Goal: Task Accomplishment & Management: Manage account settings

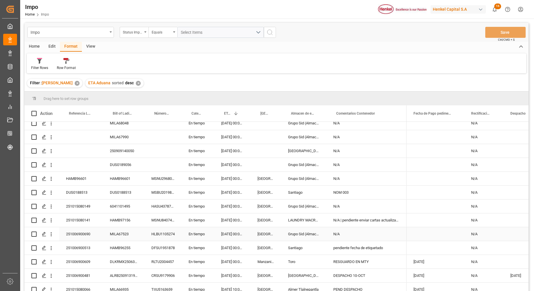
scroll to position [34, 0]
click at [88, 193] on div "DUS0188513" at bounding box center [81, 192] width 44 height 14
click at [80, 191] on div "DUS0188513" at bounding box center [81, 192] width 44 height 14
click at [88, 196] on input "DUS0188513" at bounding box center [81, 194] width 35 height 11
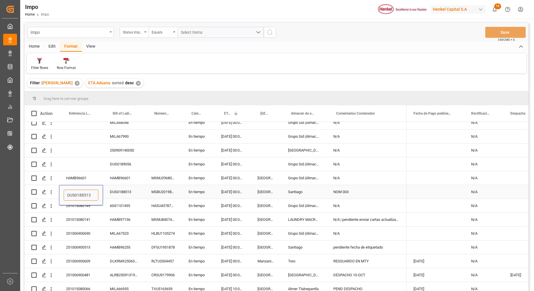
click at [88, 196] on input "DUS0188513" at bounding box center [81, 194] width 35 height 11
paste input "251006900726"
type input "251006900726"
click at [379, 135] on div "N/A" at bounding box center [366, 136] width 80 height 14
click at [499, 30] on button "Save" at bounding box center [505, 32] width 40 height 11
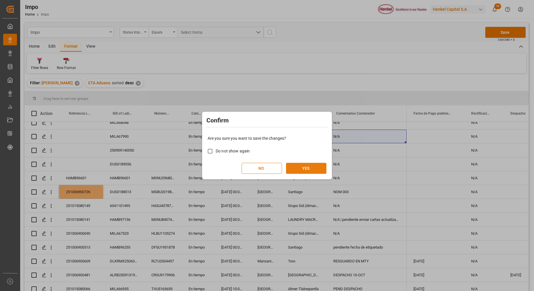
click at [304, 173] on button "YES" at bounding box center [306, 168] width 40 height 11
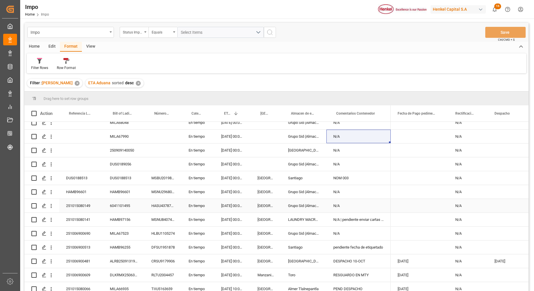
click at [102, 208] on div "251015080149" at bounding box center [81, 206] width 44 height 14
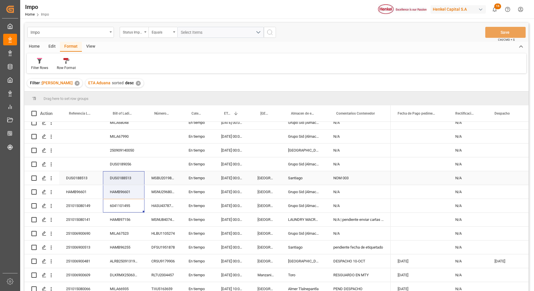
drag, startPoint x: 118, startPoint y: 186, endPoint x: 124, endPoint y: 180, distance: 8.8
click at [122, 182] on div "251009140034 En tiempo 09.11.2025 00:00:00 Salamanca N/A 25.03.303 En tiempo 03…" at bounding box center [207, 219] width 366 height 263
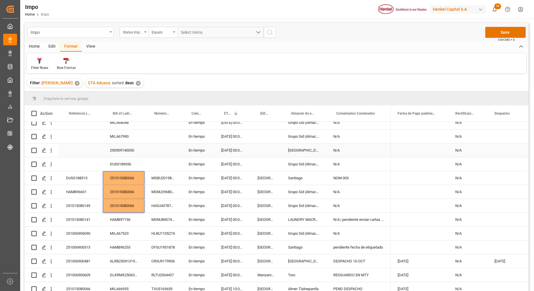
click at [165, 148] on div "Press SPACE to select this row." at bounding box center [162, 150] width 37 height 14
click at [165, 149] on div "Press SPACE to select this row." at bounding box center [162, 150] width 37 height 14
click at [139, 224] on div "HAMB97156" at bounding box center [124, 219] width 42 height 14
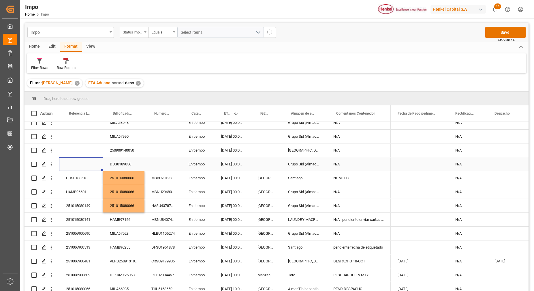
drag, startPoint x: 99, startPoint y: 161, endPoint x: 95, endPoint y: 161, distance: 4.1
click at [97, 161] on div "Press SPACE to select this row." at bounding box center [81, 164] width 44 height 14
click at [94, 161] on div "Press SPACE to select this row." at bounding box center [81, 164] width 44 height 14
click at [93, 161] on div "Press SPACE to select this row." at bounding box center [81, 164] width 44 height 14
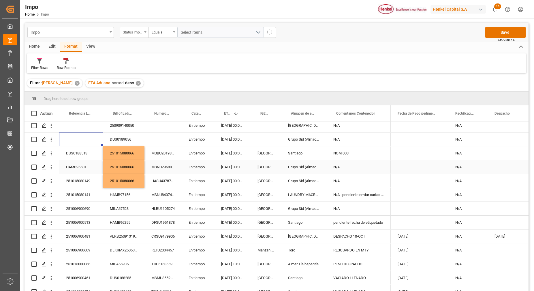
scroll to position [94, 0]
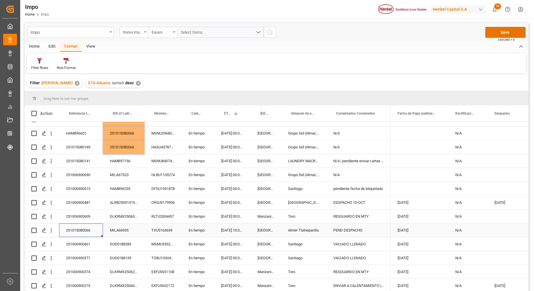
click at [89, 228] on div "251015080066" at bounding box center [81, 230] width 44 height 14
click at [88, 229] on div "251015080066" at bounding box center [81, 230] width 44 height 14
click at [87, 229] on div "251015080066" at bounding box center [81, 230] width 44 height 14
click at [251, 73] on div "Impo Status Importación Equals Select Items Save Ctrl/CMD + S Home Edit Format …" at bounding box center [276, 164] width 504 height 283
click at [114, 191] on div "HAMB96255" at bounding box center [124, 189] width 42 height 14
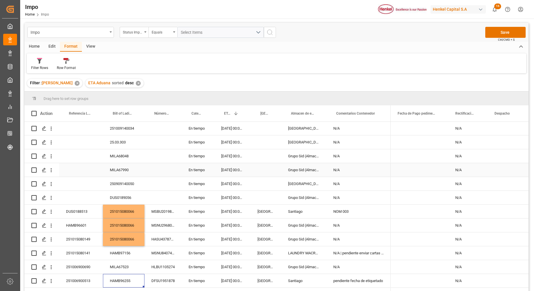
scroll to position [0, 0]
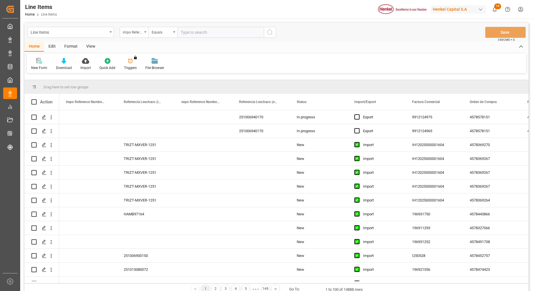
click at [63, 45] on div "Format" at bounding box center [71, 47] width 22 height 10
click at [43, 63] on div at bounding box center [39, 61] width 17 height 6
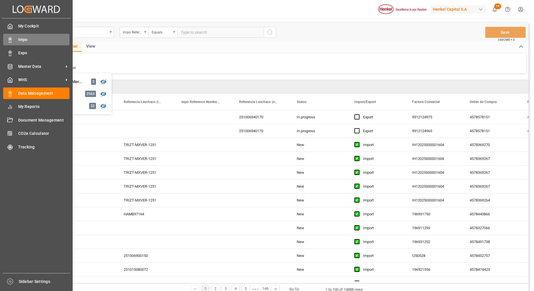
click at [25, 38] on span "Impo" at bounding box center [44, 40] width 52 height 6
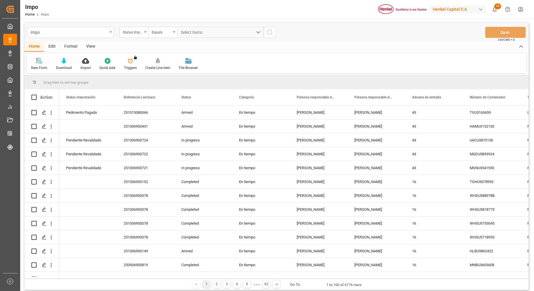
click at [73, 47] on div "Format" at bounding box center [71, 47] width 22 height 10
click at [48, 67] on div "Filter Rows" at bounding box center [39, 67] width 17 height 5
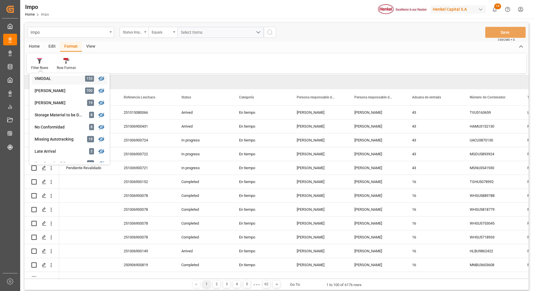
scroll to position [84, 0]
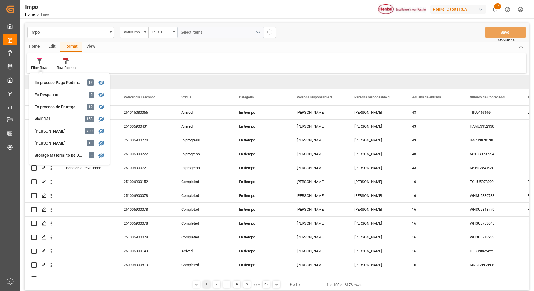
click at [59, 144] on div "Carlos Villar" at bounding box center [60, 143] width 50 height 6
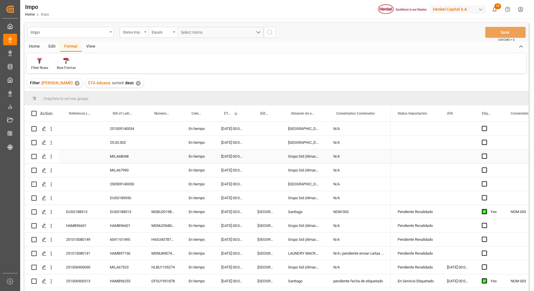
click at [159, 155] on div "Press SPACE to select this row." at bounding box center [162, 156] width 37 height 14
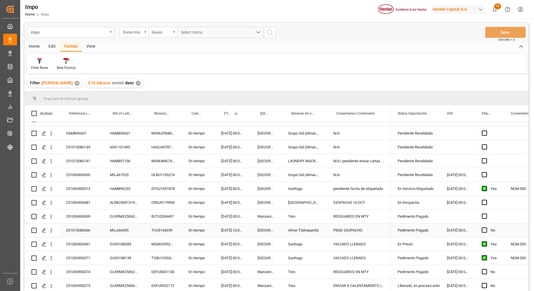
click at [334, 229] on div "PEND DESPACHO" at bounding box center [358, 230] width 64 height 14
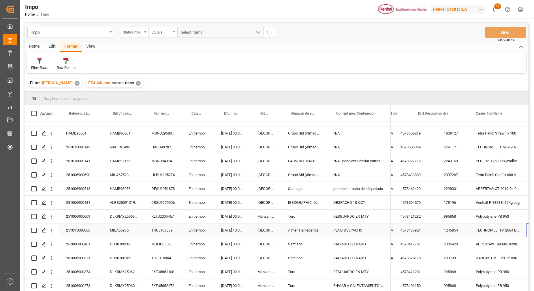
scroll to position [0, 0]
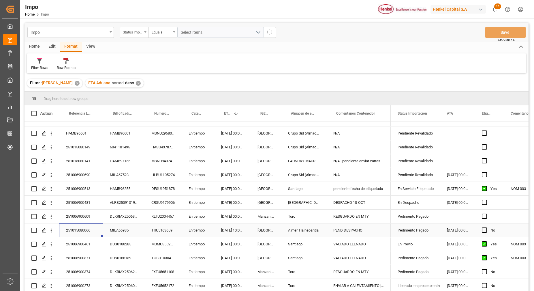
click at [85, 227] on div "251015080066" at bounding box center [81, 230] width 44 height 14
click at [83, 229] on input "251015080066" at bounding box center [81, 233] width 35 height 11
click at [83, 231] on input "251015080066" at bounding box center [81, 233] width 35 height 11
click at [115, 231] on div "MILA66935" at bounding box center [124, 230] width 42 height 14
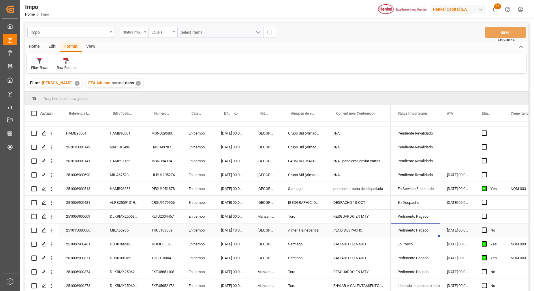
click at [418, 231] on div "Pedimento Pagado" at bounding box center [414, 229] width 35 height 13
click at [417, 231] on div "Pedimento Pagado" at bounding box center [414, 229] width 35 height 13
click at [430, 233] on icon "open menu" at bounding box center [429, 233] width 7 height 7
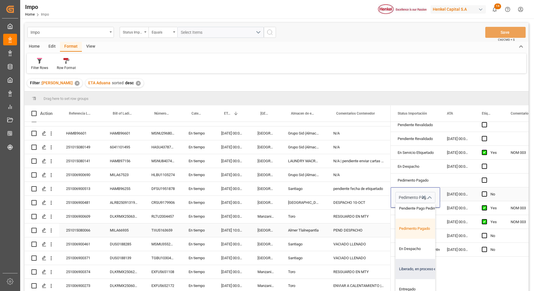
scroll to position [63, 0]
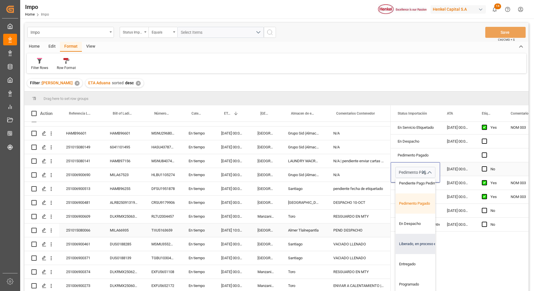
click at [416, 243] on div "Liberado, en proceso entrega" at bounding box center [422, 243] width 54 height 20
type input "Liberado, en proceso entrega"
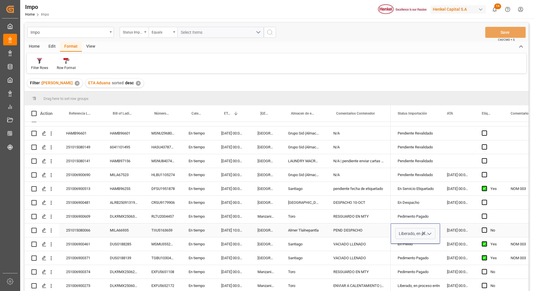
click at [452, 229] on div "04.10.2025 00:00:00" at bounding box center [457, 230] width 35 height 14
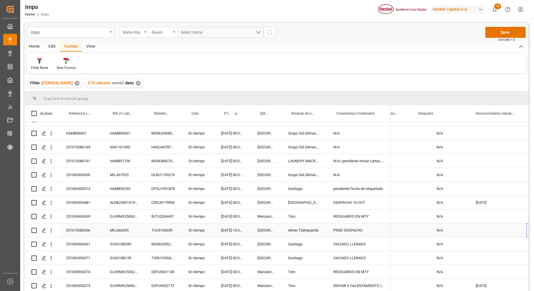
scroll to position [0, 1329]
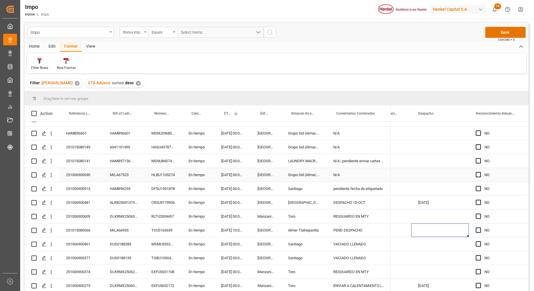
click at [103, 174] on div "MILA67523" at bounding box center [124, 175] width 42 height 14
click at [87, 199] on div "251006900481" at bounding box center [81, 202] width 44 height 14
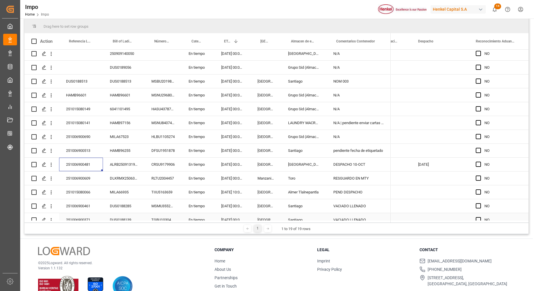
scroll to position [22, 0]
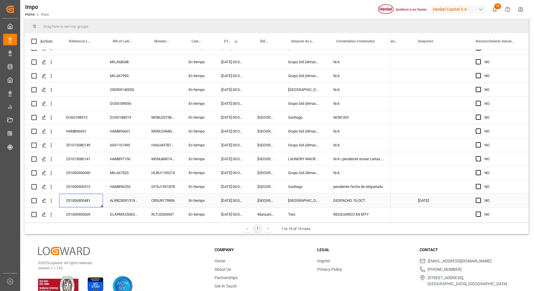
click at [82, 199] on div "251006900481" at bounding box center [81, 200] width 44 height 14
click at [81, 202] on input "251006900481" at bounding box center [81, 203] width 35 height 11
click at [70, 123] on div "DUS0188513" at bounding box center [81, 117] width 44 height 14
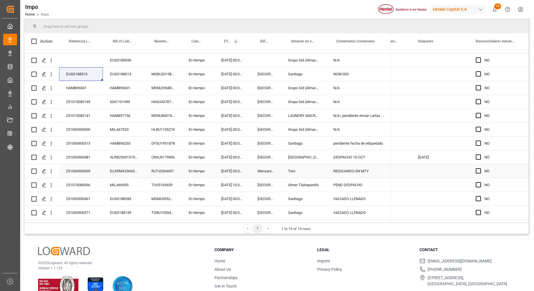
scroll to position [94, 0]
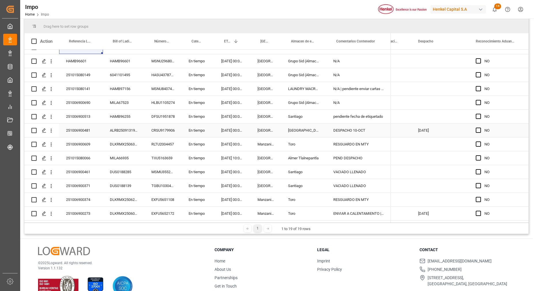
click at [82, 123] on div "251006900481" at bounding box center [81, 130] width 44 height 14
click at [102, 105] on div "251006900690" at bounding box center [81, 103] width 44 height 14
click at [94, 186] on div "251009140034 En tiempo 09.11.2025 00:00:00 Salamanca N/A 25.03.303 En tiempo 03…" at bounding box center [207, 88] width 366 height 263
click at [88, 151] on div "251015080066" at bounding box center [81, 158] width 44 height 14
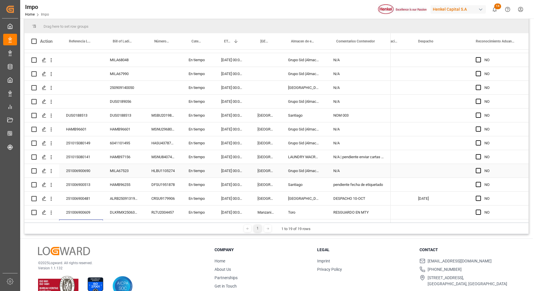
scroll to position [36, 0]
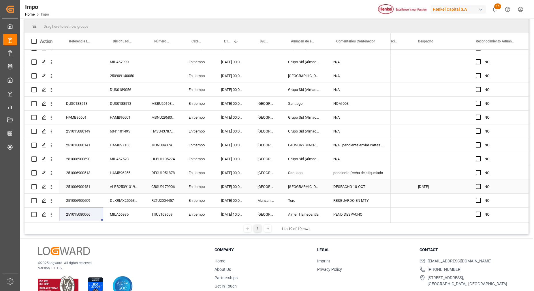
click at [87, 189] on div "251006900481" at bounding box center [81, 187] width 44 height 14
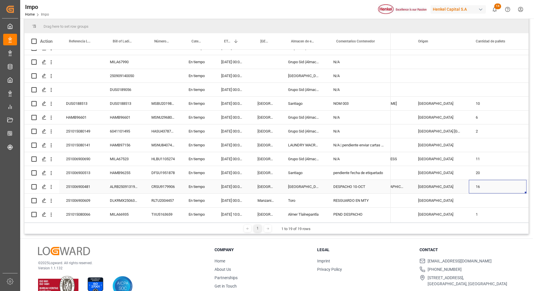
scroll to position [0, 722]
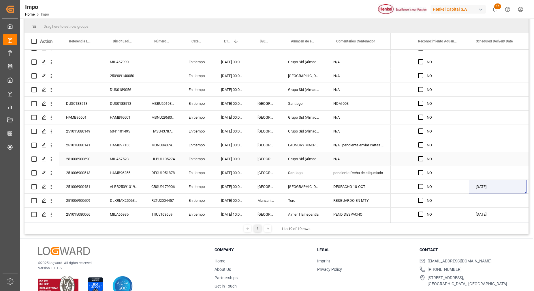
click at [401, 163] on div "Press SPACE to select this row." at bounding box center [382, 159] width 58 height 14
click at [103, 117] on div "HAMB96601" at bounding box center [124, 117] width 42 height 14
click at [131, 216] on div "MILA66935" at bounding box center [124, 214] width 42 height 14
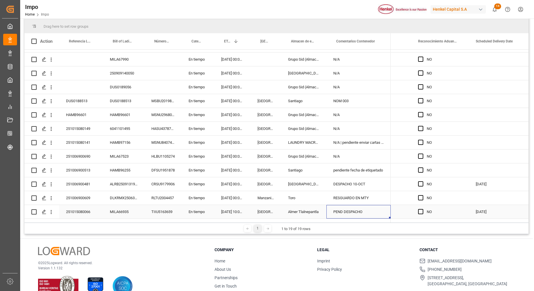
click at [367, 210] on div "PEND DESPACHO" at bounding box center [358, 212] width 64 height 14
click at [369, 209] on div "PEND DESPACHO" at bounding box center [358, 212] width 64 height 14
click at [365, 210] on div "PEND DESPACHO" at bounding box center [358, 212] width 64 height 14
click at [345, 216] on input "PEND DESPACHO" at bounding box center [358, 214] width 55 height 11
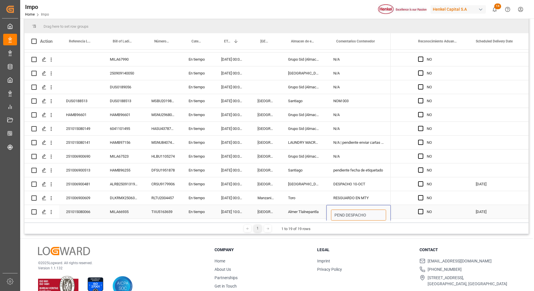
click at [339, 210] on input "PEND DESPACHO" at bounding box center [358, 214] width 55 height 11
click at [344, 214] on input "PEND DESPACHO" at bounding box center [358, 214] width 55 height 11
click at [359, 214] on input "DESPACHO" at bounding box center [358, 214] width 55 height 11
type input "DESPACHO 13-OCT"
click at [341, 155] on div "N/A" at bounding box center [358, 156] width 64 height 14
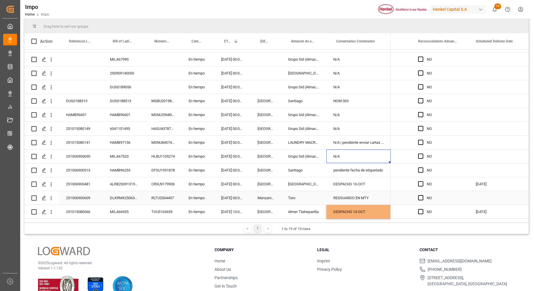
click at [355, 204] on div "RESGUARDO EN MTY" at bounding box center [358, 198] width 64 height 14
drag, startPoint x: 358, startPoint y: 209, endPoint x: 360, endPoint y: 207, distance: 3.5
click at [360, 208] on div "DESPACHO 13-OCT" at bounding box center [358, 212] width 64 height 14
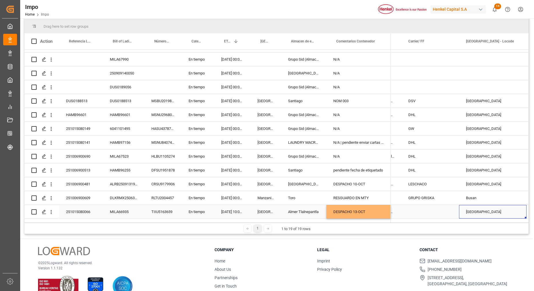
scroll to position [0, 549]
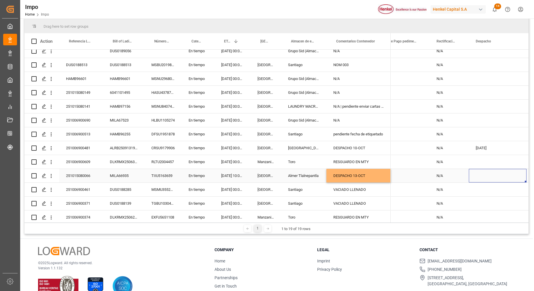
click at [483, 171] on div "Press SPACE to select this row." at bounding box center [498, 176] width 58 height 14
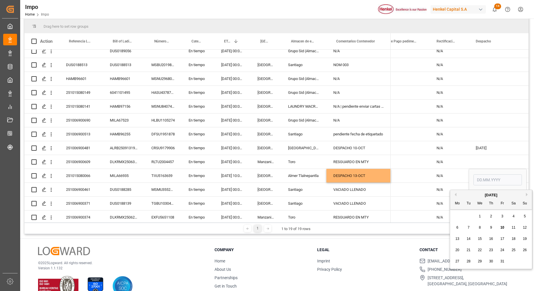
click at [456, 238] on span "13" at bounding box center [457, 238] width 4 height 4
type input "13.10.2025"
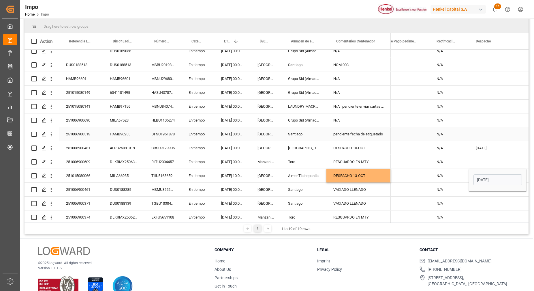
click at [491, 133] on div "Press SPACE to select this row." at bounding box center [498, 134] width 58 height 14
click at [489, 171] on div "13.10.2025" at bounding box center [498, 176] width 58 height 14
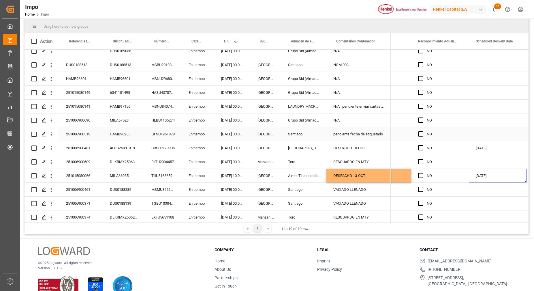
click at [495, 111] on div "Press SPACE to select this row." at bounding box center [498, 106] width 58 height 14
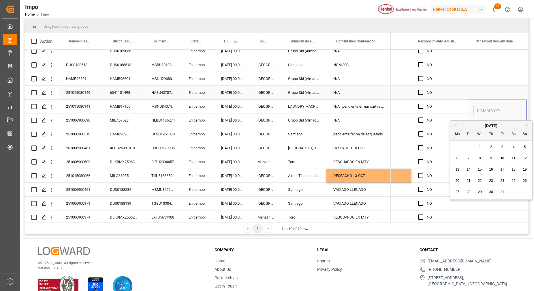
click at [482, 56] on div "Press SPACE to select this row." at bounding box center [498, 51] width 58 height 14
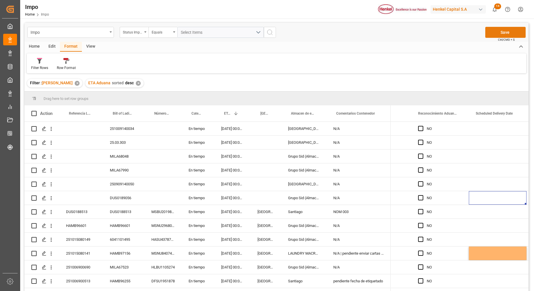
click at [511, 34] on button "Save" at bounding box center [505, 32] width 40 height 11
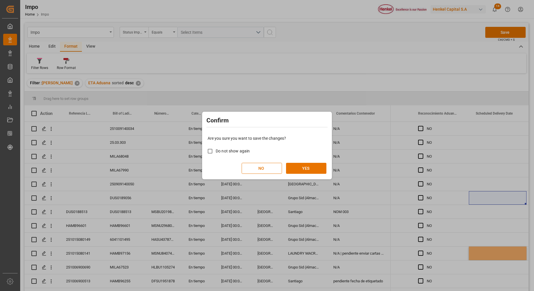
click at [308, 161] on div "Are you sure you want to save the changes? Do not show again NO YES" at bounding box center [266, 154] width 127 height 46
click at [309, 169] on button "YES" at bounding box center [306, 168] width 40 height 11
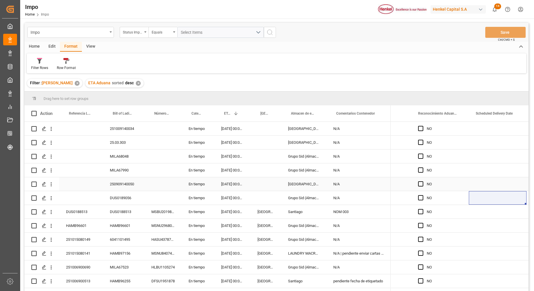
click at [89, 185] on div "Press SPACE to select this row." at bounding box center [81, 184] width 44 height 14
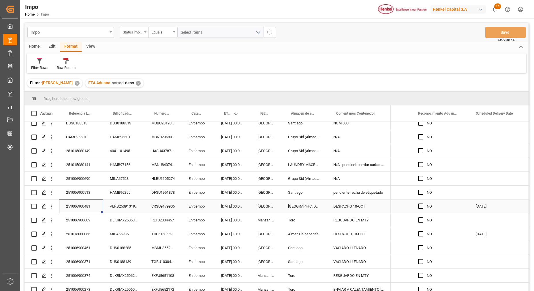
click at [74, 201] on div "251006900481" at bounding box center [81, 206] width 44 height 14
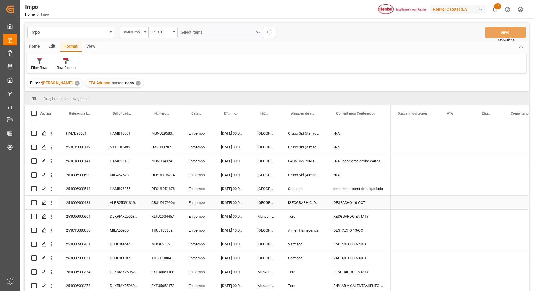
scroll to position [0, 0]
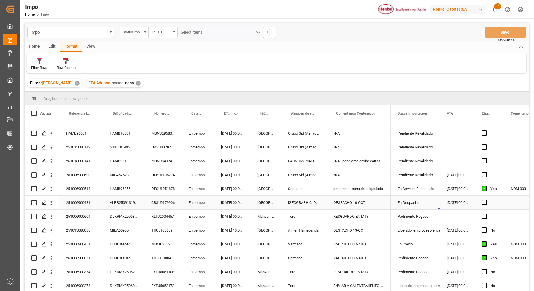
click at [429, 202] on div "En Despacho" at bounding box center [414, 202] width 35 height 13
click at [430, 202] on icon "open menu" at bounding box center [429, 205] width 7 height 7
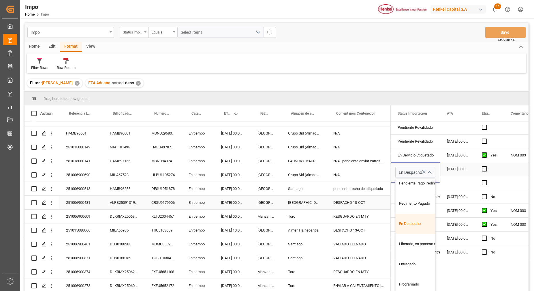
scroll to position [35, 0]
click at [416, 237] on div "Liberado, en proceso entrega" at bounding box center [422, 243] width 54 height 20
type input "Liberado, en proceso entrega"
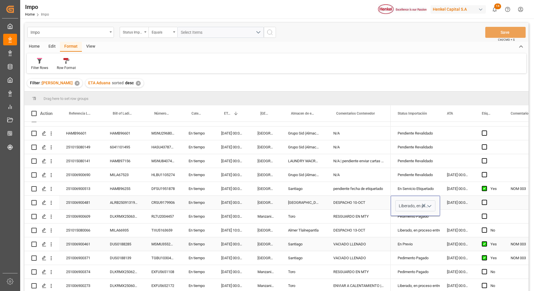
scroll to position [0, 0]
click at [368, 202] on div "DESPACHO 10-OCT" at bounding box center [358, 202] width 64 height 14
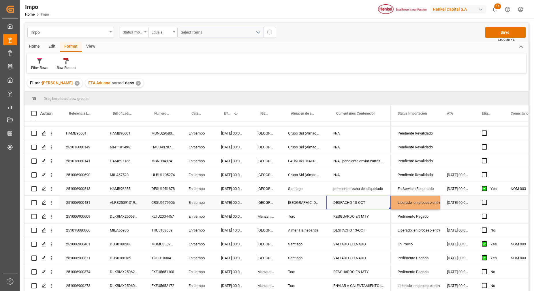
click at [367, 202] on div "DESPACHO 10-OCT" at bounding box center [358, 202] width 64 height 14
click at [367, 202] on input "DESPACHO 10-OCT" at bounding box center [358, 205] width 55 height 11
click at [351, 203] on input "DESPACHO 10-OCT" at bounding box center [358, 205] width 55 height 11
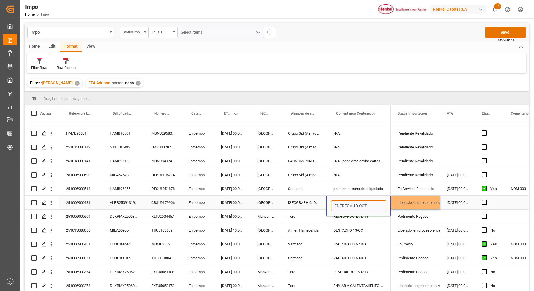
click at [357, 203] on input "ENTREGA 10-OCT" at bounding box center [358, 205] width 55 height 11
type input "ENTREGA 13-OCT"
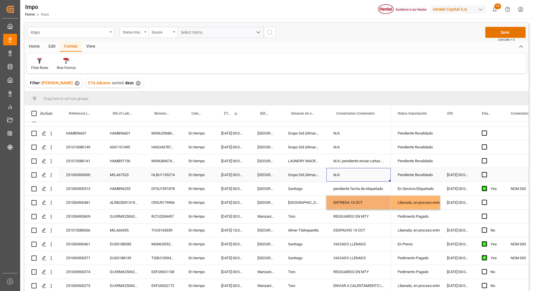
click at [359, 171] on div "N/A" at bounding box center [358, 175] width 64 height 14
click at [403, 203] on div "Liberado, en proceso entrega" at bounding box center [414, 202] width 35 height 13
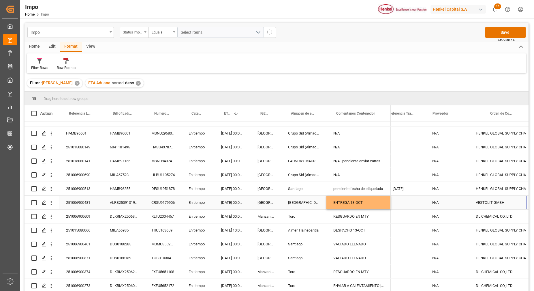
scroll to position [0, 251]
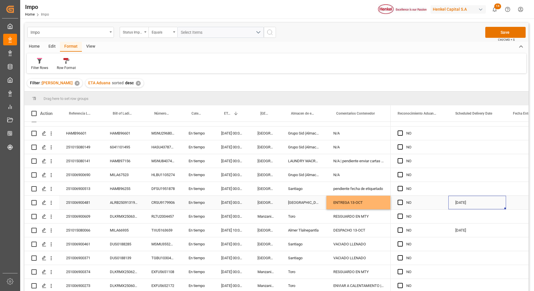
click at [457, 199] on div "11.10.2025" at bounding box center [477, 202] width 58 height 14
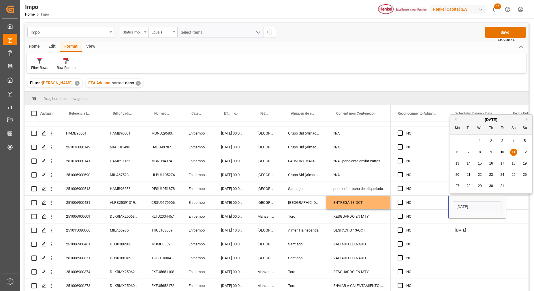
click at [459, 164] on div "13" at bounding box center [457, 163] width 7 height 7
type input "13.10.2025"
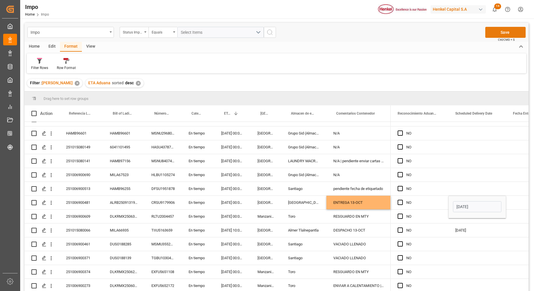
click at [514, 29] on button "Save" at bounding box center [505, 32] width 40 height 11
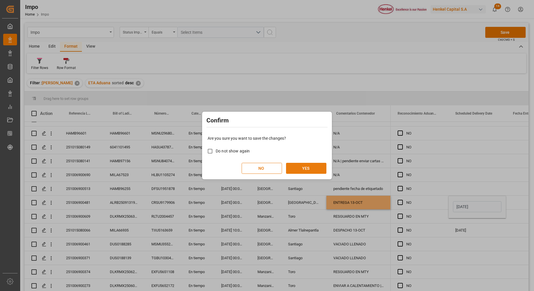
click at [313, 169] on button "YES" at bounding box center [306, 168] width 40 height 11
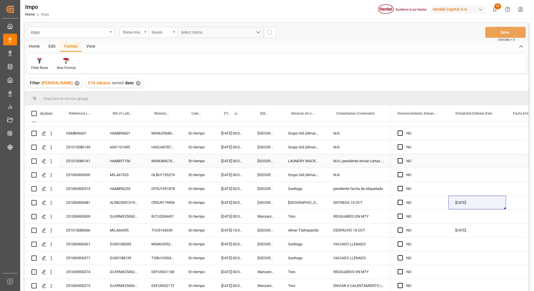
click at [99, 159] on div "251015080141" at bounding box center [81, 161] width 44 height 14
click at [95, 256] on div "251006900371" at bounding box center [81, 258] width 44 height 14
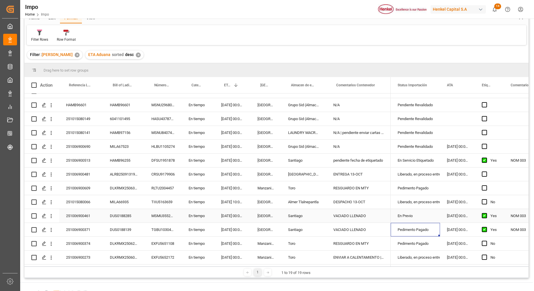
scroll to position [72, 0]
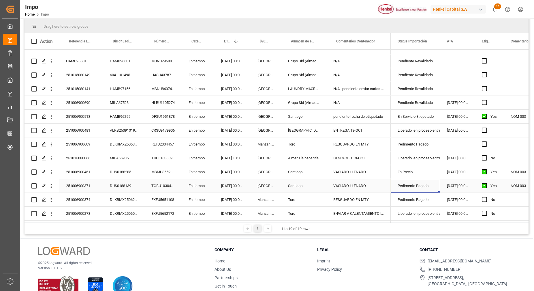
click at [418, 184] on div "Pedimento Pagado" at bounding box center [414, 185] width 35 height 13
click at [430, 189] on icon "open menu" at bounding box center [429, 189] width 7 height 7
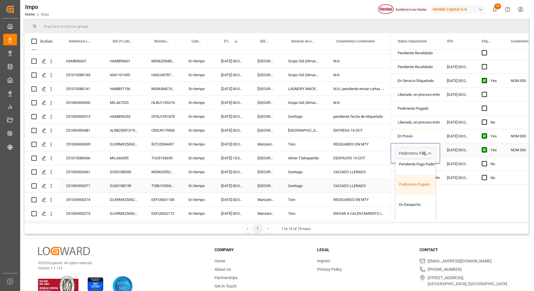
scroll to position [36, 0]
click at [415, 206] on div "En Despacho" at bounding box center [422, 204] width 54 height 20
type input "En Despacho"
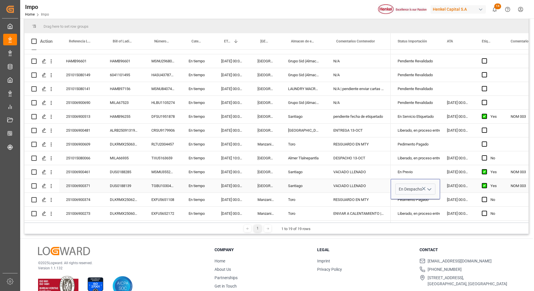
click at [361, 185] on div "VACIADO LLENADO" at bounding box center [358, 186] width 64 height 14
click at [413, 179] on div "En Despacho" at bounding box center [414, 185] width 35 height 13
click at [360, 181] on div "VACIADO LLENADO" at bounding box center [358, 186] width 64 height 14
click at [371, 183] on input "VACIADO LLENADO" at bounding box center [358, 188] width 55 height 11
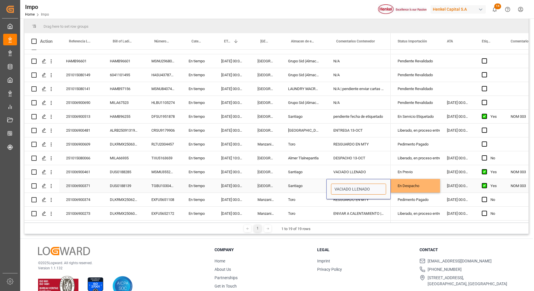
drag, startPoint x: 372, startPoint y: 183, endPoint x: 341, endPoint y: 186, distance: 30.7
click at [342, 186] on input "VACIADO LLENADO" at bounding box center [358, 188] width 55 height 11
type input "V"
type input "DESPACHO 13-OCT"
click at [378, 186] on div "DESPACHO 13-OCT" at bounding box center [358, 186] width 64 height 14
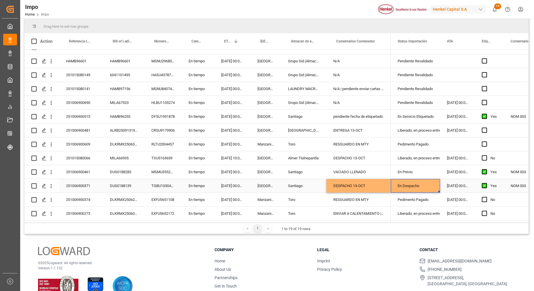
click at [402, 179] on div "En Despacho" at bounding box center [414, 185] width 35 height 13
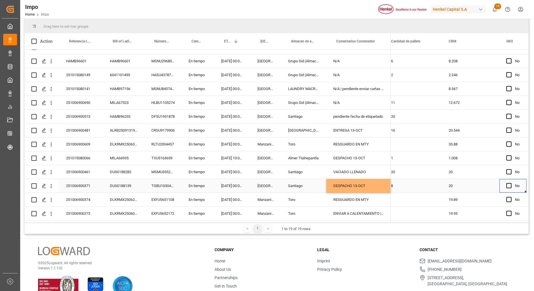
scroll to position [0, 781]
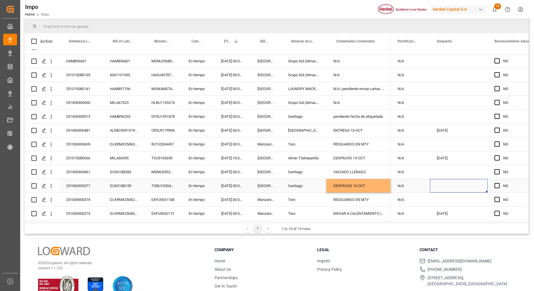
click at [437, 182] on div "Press SPACE to select this row." at bounding box center [459, 186] width 58 height 14
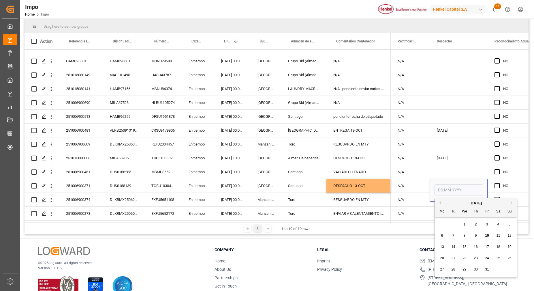
drag, startPoint x: 442, startPoint y: 246, endPoint x: 445, endPoint y: 237, distance: 9.2
click at [442, 246] on span "13" at bounding box center [442, 246] width 4 height 4
type input "13.10.2025"
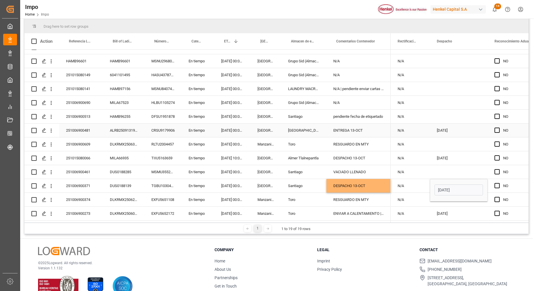
click at [448, 130] on div "10.10.2025" at bounding box center [459, 130] width 58 height 14
click at [456, 182] on div "13.10.2025" at bounding box center [459, 186] width 58 height 14
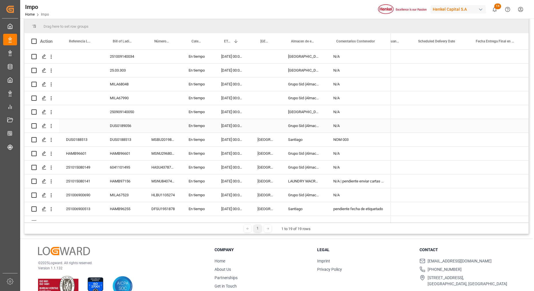
scroll to position [0, 0]
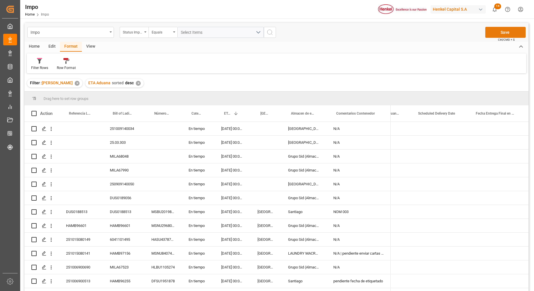
click at [504, 35] on button "Save" at bounding box center [505, 32] width 40 height 11
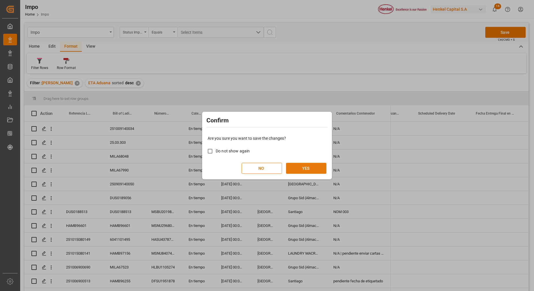
click at [314, 168] on button "YES" at bounding box center [306, 168] width 40 height 11
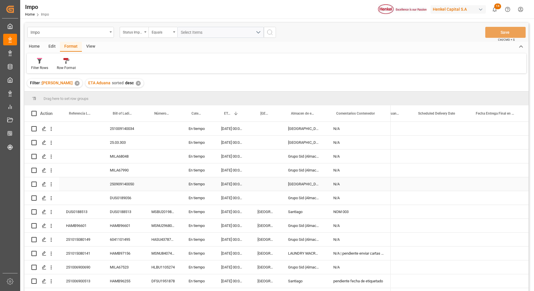
click at [103, 185] on div "250909140050" at bounding box center [124, 184] width 42 height 14
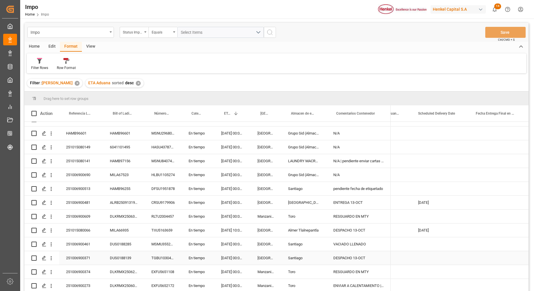
click at [95, 253] on div "251006900371" at bounding box center [81, 258] width 44 height 14
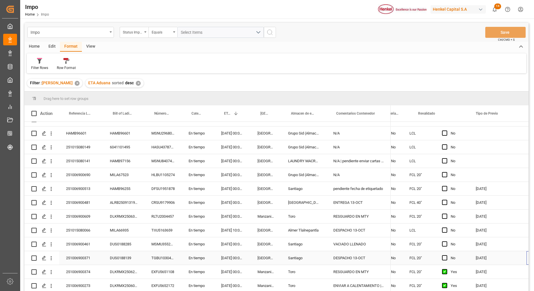
scroll to position [0, 930]
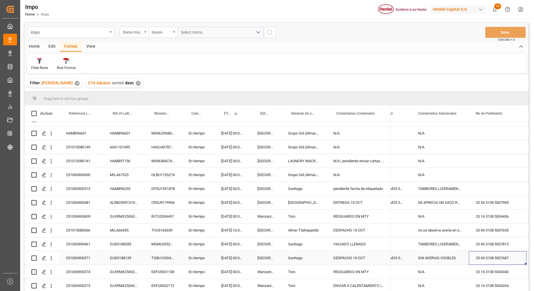
click at [503, 255] on div "25 43 3108 5007687" at bounding box center [498, 258] width 58 height 14
click at [503, 254] on div "25 43 3108 5007687" at bounding box center [498, 258] width 58 height 14
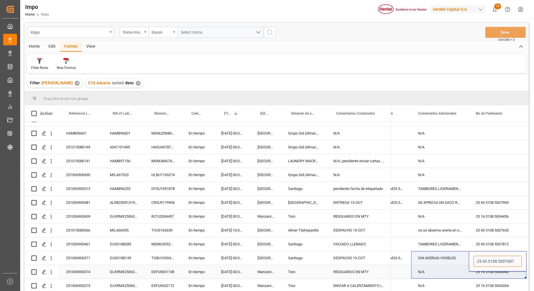
drag, startPoint x: 515, startPoint y: 257, endPoint x: 465, endPoint y: 265, distance: 50.8
click at [465, 265] on div "N/A N/A N/A N/A N/A N/A N/A N/A N/A N/A N/A N/A N/A N/A N/A N/A N/A N/A N/A N/A…" at bounding box center [211, 160] width 1875 height 263
paste input "25 43 3108 5007687"
type input "25 43 3108 5007687"
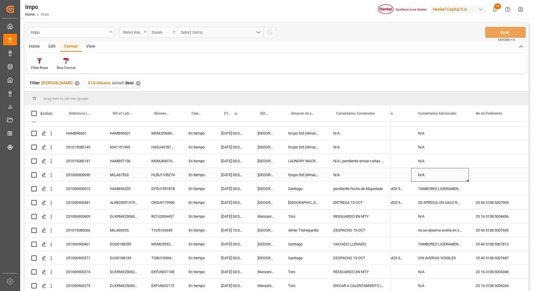
click at [450, 168] on div "N/A" at bounding box center [440, 175] width 58 height 14
click at [477, 169] on div "Press SPACE to select this row." at bounding box center [498, 175] width 58 height 14
drag, startPoint x: 444, startPoint y: 169, endPoint x: 439, endPoint y: 169, distance: 4.9
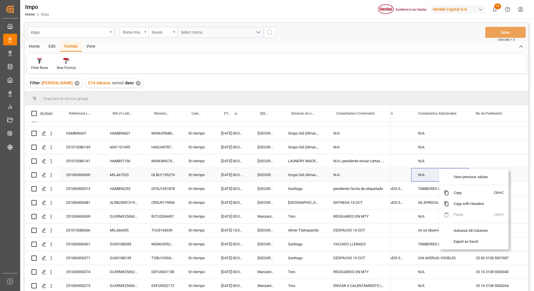
click at [427, 168] on div "N/A" at bounding box center [440, 175] width 58 height 14
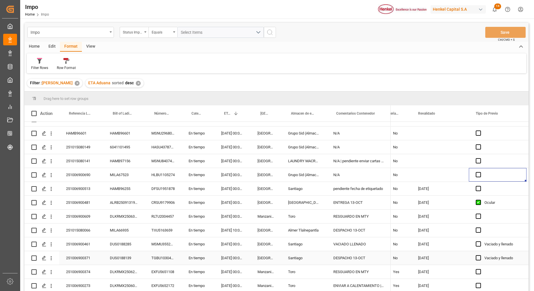
click at [417, 254] on div "06.10.2025" at bounding box center [440, 258] width 58 height 14
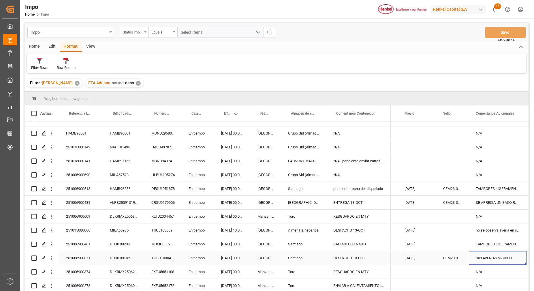
click at [451, 256] on div "CEM23-3676902" at bounding box center [452, 258] width 33 height 14
drag, startPoint x: 445, startPoint y: 258, endPoint x: 470, endPoint y: 258, distance: 24.5
click at [471, 258] on div "Vaciado y llenado 07.10.2025 CEM23-3676902 06.10.2025 SIN AVERIAS VISIBLES 25 4…" at bounding box center [268, 258] width 1875 height 14
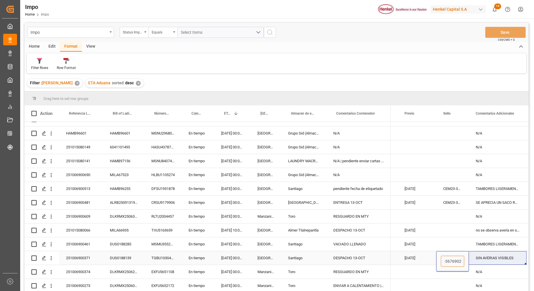
drag, startPoint x: 444, startPoint y: 259, endPoint x: 478, endPoint y: 255, distance: 35.1
click at [479, 255] on div "Vaciado y llenado 07.10.2025 CEM23-3676902 06.10.2025 SIN AVERIAS VISIBLES 25 4…" at bounding box center [268, 258] width 1875 height 14
paste input "CEM23-3676643"
type input "CEM23-3676643"
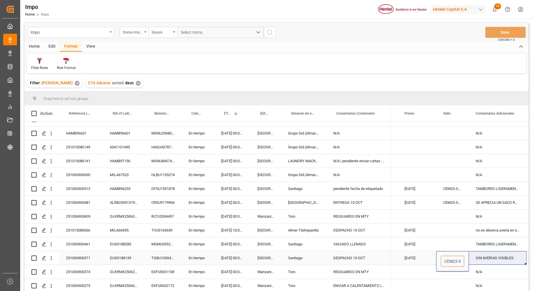
scroll to position [0, 13]
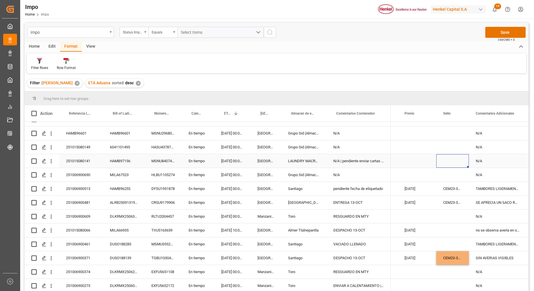
click at [464, 163] on div "Press SPACE to select this row." at bounding box center [452, 161] width 33 height 14
click at [503, 33] on button "Save" at bounding box center [505, 32] width 40 height 11
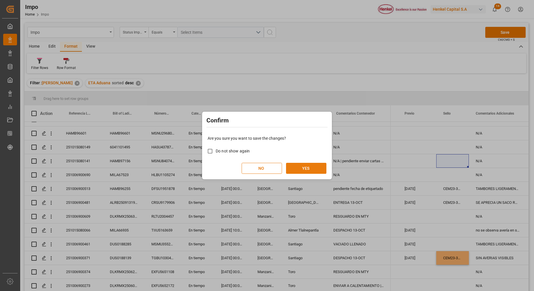
click at [310, 165] on button "YES" at bounding box center [306, 168] width 40 height 11
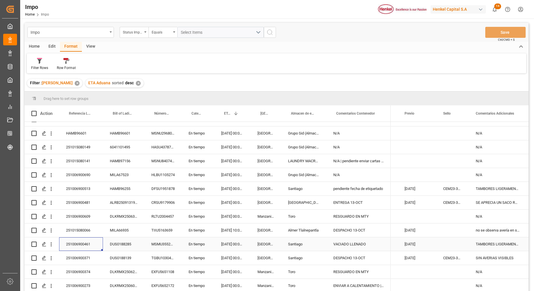
click at [88, 242] on div "251006900461" at bounding box center [81, 244] width 44 height 14
click at [51, 258] on icon "open menu" at bounding box center [51, 258] width 6 height 6
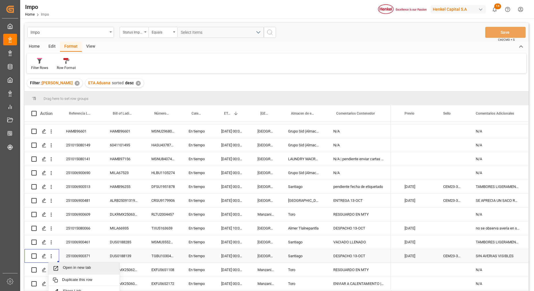
click at [66, 267] on span "Open in new tab" at bounding box center [89, 268] width 52 height 6
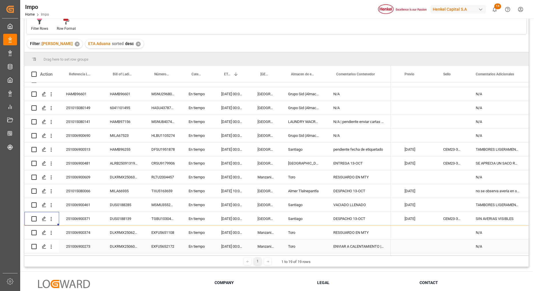
scroll to position [72, 0]
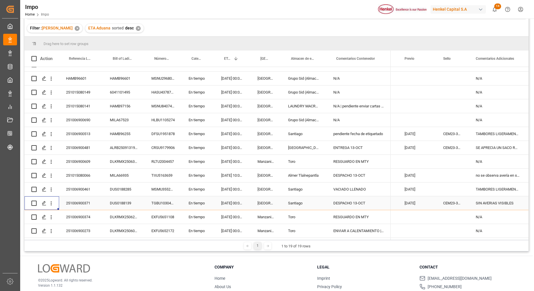
click at [357, 200] on div "DESPACHO 13-OCT" at bounding box center [358, 203] width 64 height 14
click at [360, 205] on input "DESPACHO 13-OCT" at bounding box center [358, 206] width 55 height 11
type input "DESPACHO 14-OCT"
click at [407, 171] on div "09.10.2025" at bounding box center [416, 175] width 39 height 14
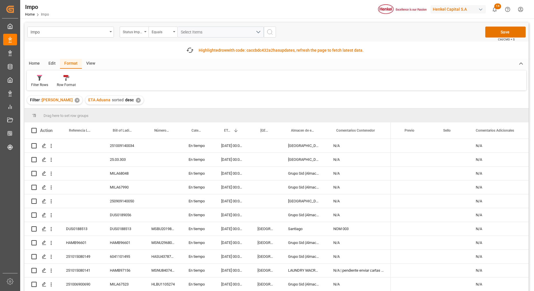
scroll to position [0, 0]
click at [506, 28] on button "Save" at bounding box center [505, 32] width 40 height 11
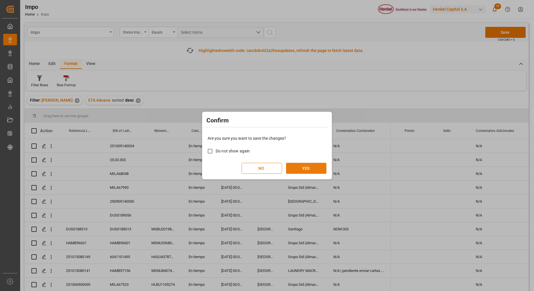
click at [296, 169] on button "YES" at bounding box center [306, 168] width 40 height 11
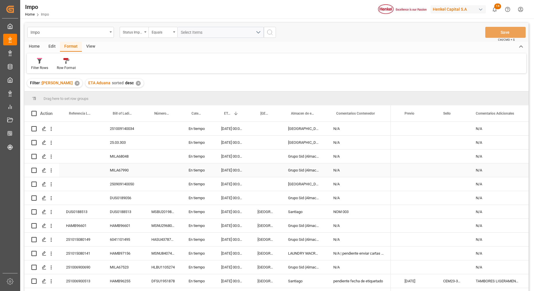
click at [114, 166] on div "MILA67990" at bounding box center [124, 170] width 42 height 14
click at [98, 172] on div "Press SPACE to select this row." at bounding box center [81, 170] width 44 height 14
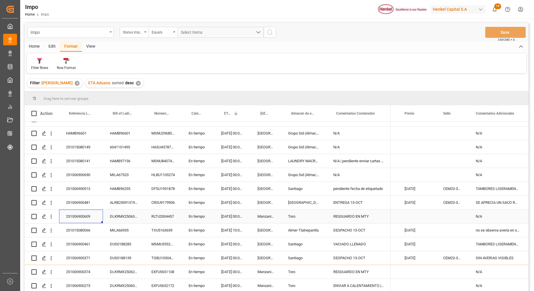
click at [84, 217] on div "251006900609" at bounding box center [81, 216] width 44 height 14
drag, startPoint x: 125, startPoint y: 290, endPoint x: 116, endPoint y: 214, distance: 76.6
click at [116, 214] on div "DLKRMX2506362" at bounding box center [124, 216] width 42 height 14
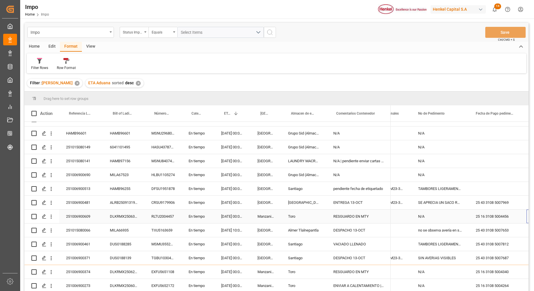
scroll to position [0, 1175]
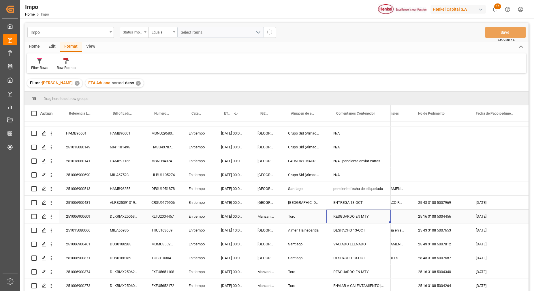
click at [376, 212] on div "RESGUARDO EN MTY" at bounding box center [358, 216] width 64 height 14
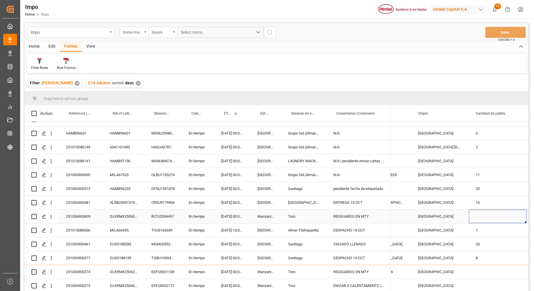
scroll to position [0, 722]
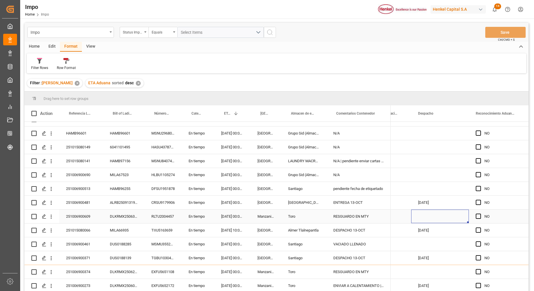
click at [424, 211] on div "Press SPACE to select this row." at bounding box center [440, 216] width 58 height 14
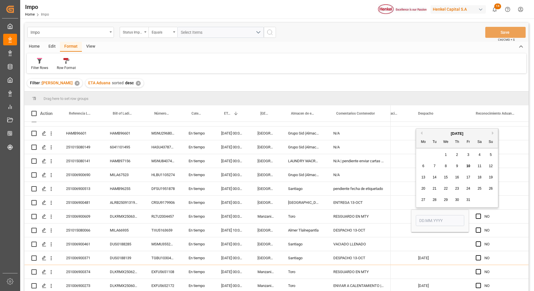
click at [433, 178] on span "14" at bounding box center [434, 177] width 4 height 4
type input "14.10.2025"
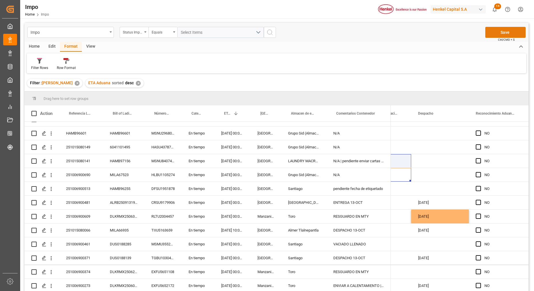
click at [497, 34] on button "Save" at bounding box center [505, 32] width 40 height 11
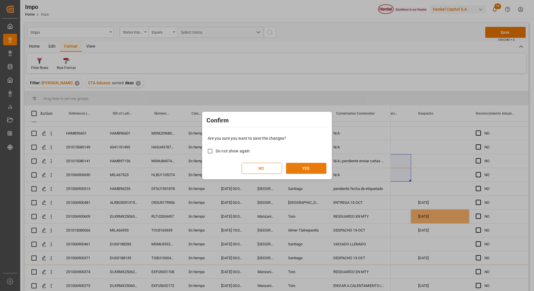
click at [306, 167] on button "YES" at bounding box center [306, 168] width 40 height 11
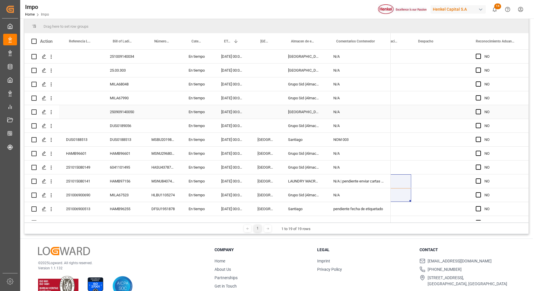
scroll to position [0, 0]
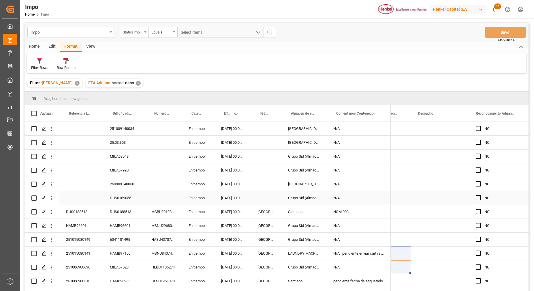
click at [126, 199] on div "DUS0189056" at bounding box center [124, 198] width 42 height 14
click at [124, 202] on input "DUS0189056" at bounding box center [124, 200] width 32 height 11
click at [51, 199] on icon "open menu" at bounding box center [51, 198] width 1 height 4
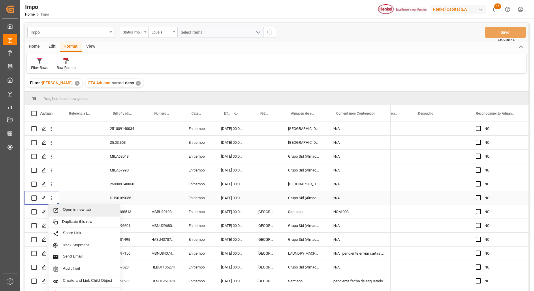
click at [65, 211] on span "Open in new tab" at bounding box center [89, 210] width 52 height 6
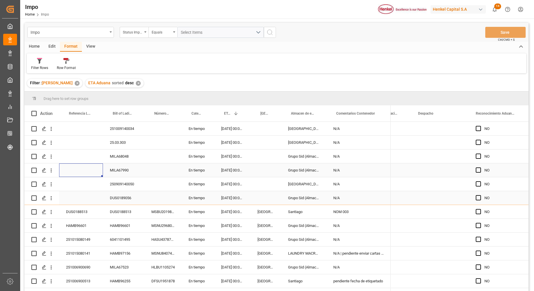
click at [96, 168] on div "Press SPACE to select this row." at bounding box center [81, 170] width 44 height 14
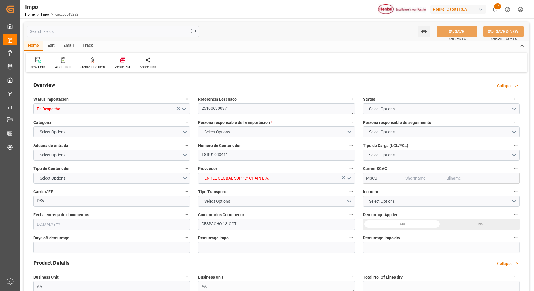
type input "MSC"
type input "Mediterranean Shipping Company"
type input "0"
type input "1"
type input "20"
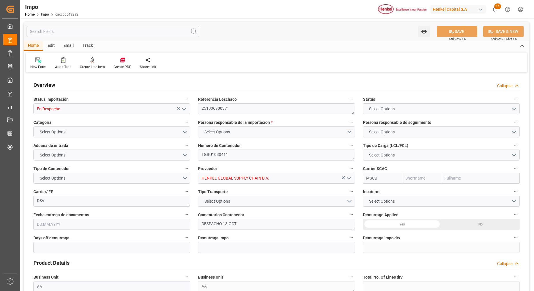
type input "8"
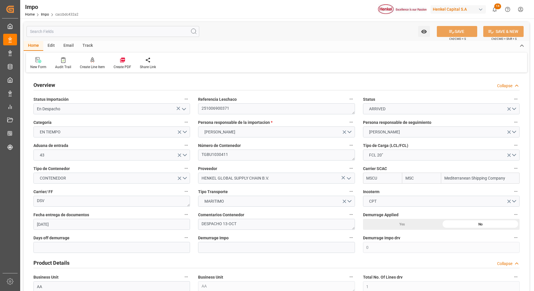
type input "19.09.2025"
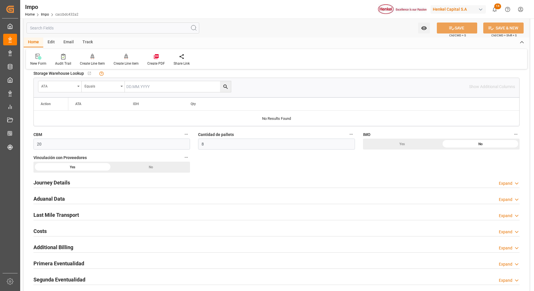
scroll to position [396, 0]
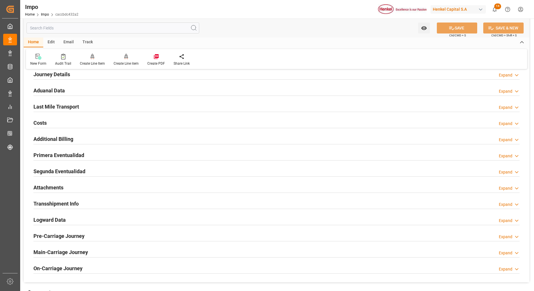
click at [61, 155] on h2 "Primera Eventualidad" at bounding box center [58, 155] width 51 height 8
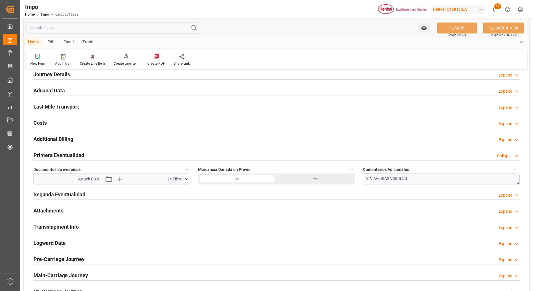
click at [87, 191] on div "Segunda Eventualidad Expand" at bounding box center [276, 193] width 486 height 11
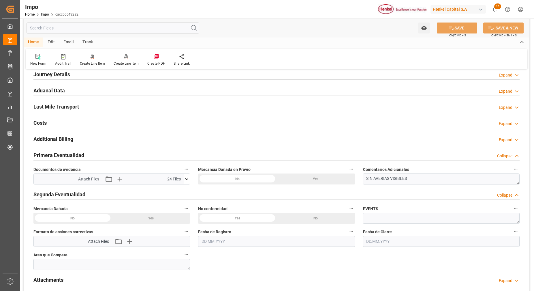
click at [62, 155] on h2 "Primera Eventualidad" at bounding box center [58, 155] width 51 height 8
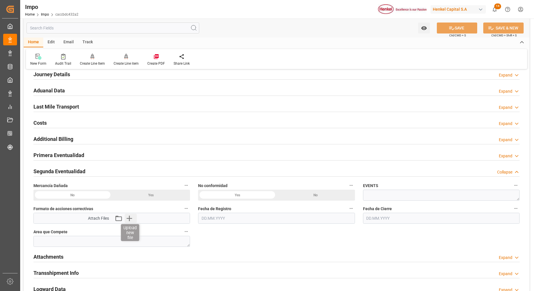
click at [127, 216] on icon "button" at bounding box center [129, 217] width 9 height 9
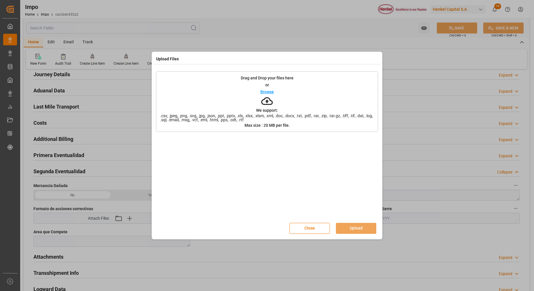
click at [264, 103] on icon at bounding box center [267, 101] width 12 height 12
click at [307, 235] on div "Close Upload" at bounding box center [267, 227] width 222 height 19
click at [309, 229] on button "Close" at bounding box center [309, 228] width 40 height 11
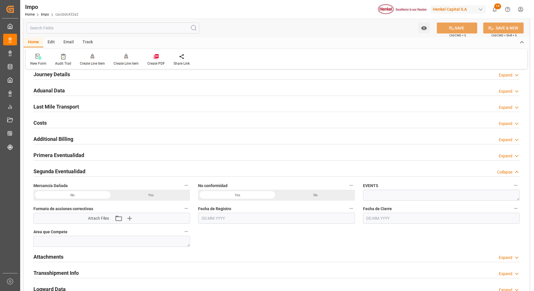
click at [71, 152] on h2 "Primera Eventualidad" at bounding box center [58, 155] width 51 height 8
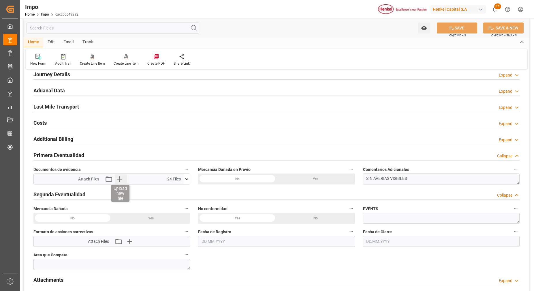
click at [117, 181] on icon "button" at bounding box center [119, 178] width 9 height 9
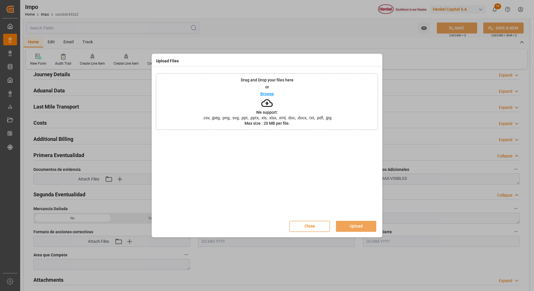
click at [269, 104] on icon at bounding box center [267, 103] width 12 height 12
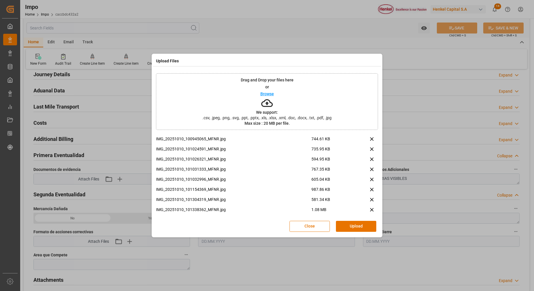
scroll to position [95, 0]
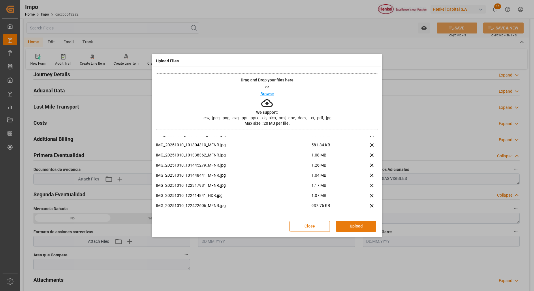
click at [354, 228] on button "Upload" at bounding box center [356, 225] width 40 height 11
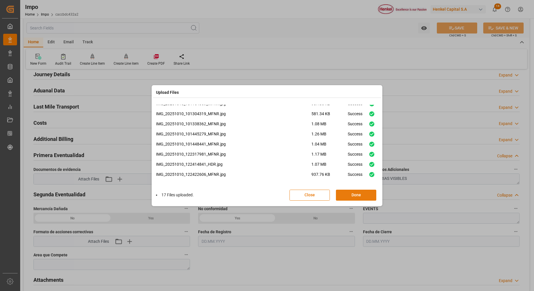
click at [356, 193] on button "Done" at bounding box center [356, 194] width 40 height 11
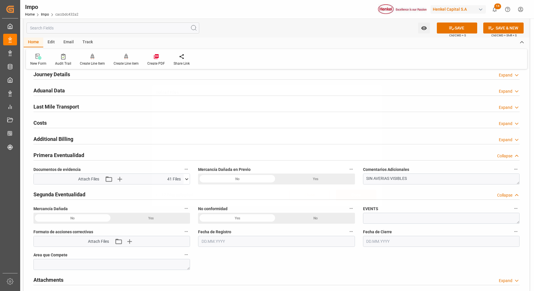
scroll to position [0, 0]
click at [463, 30] on button "SAVE" at bounding box center [457, 27] width 40 height 11
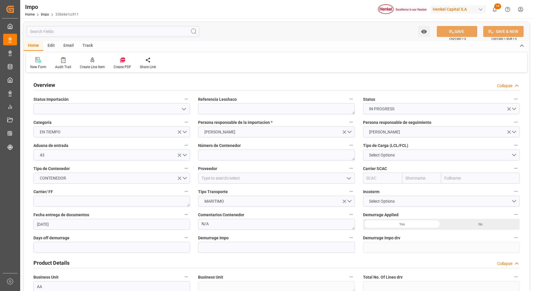
type input "[DATE]"
click at [184, 112] on button "open menu" at bounding box center [183, 108] width 9 height 9
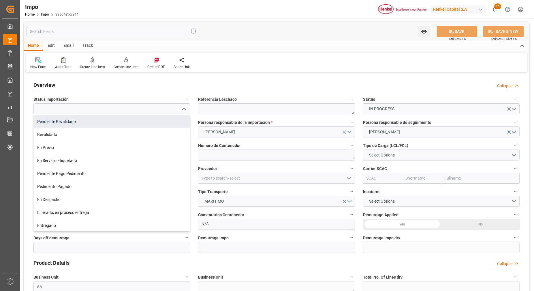
click at [99, 125] on div "Pendiente Revalidado" at bounding box center [112, 121] width 156 height 13
type input "Pendiente Revalidado"
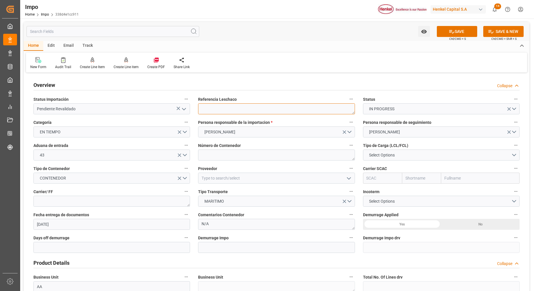
click at [215, 112] on textarea at bounding box center [276, 108] width 157 height 11
paste textarea "DUS0189056"
type textarea "DUS0189056"
click at [441, 148] on label "Tipo de Carga (LCL/FCL)" at bounding box center [441, 145] width 157 height 8
click at [512, 148] on button "Tipo de Carga (LCL/FCL)" at bounding box center [515, 144] width 7 height 7
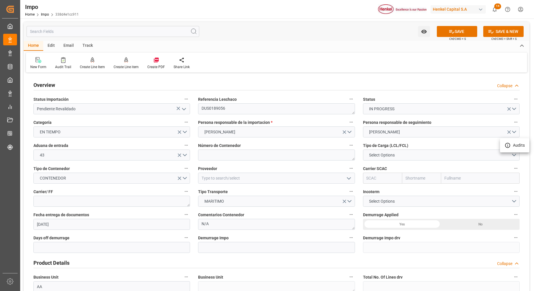
click at [444, 151] on div at bounding box center [267, 145] width 534 height 291
click at [507, 153] on button "Select Options" at bounding box center [441, 154] width 157 height 11
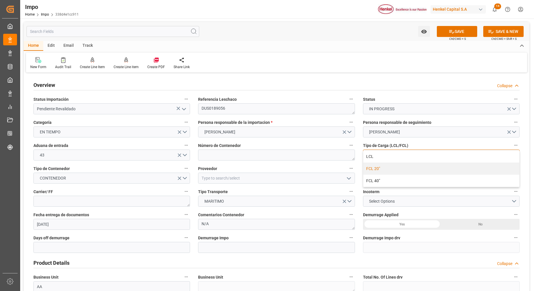
click at [396, 166] on div "FCL 20"" at bounding box center [441, 168] width 156 height 12
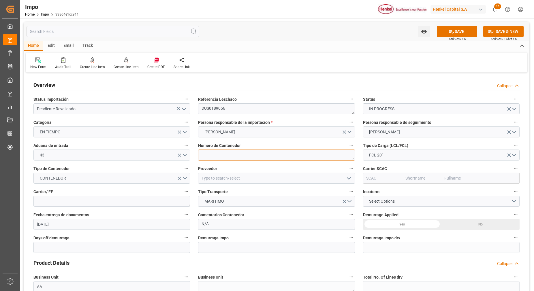
click at [243, 154] on textarea at bounding box center [276, 154] width 157 height 11
paste textarea "MSBU2659068"
type textarea "MSBU2659068"
click at [463, 181] on input "text" at bounding box center [480, 177] width 78 height 11
type input "msc"
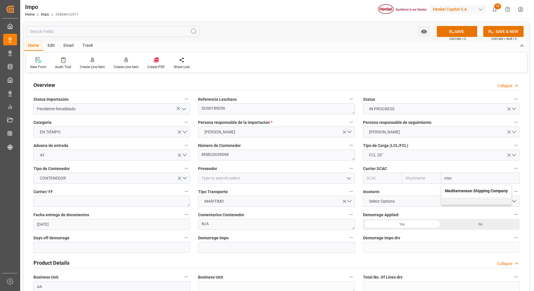
click at [475, 192] on b "Mediterranean Shipping Company" at bounding box center [476, 190] width 63 height 5
type input "MSCU"
type input "MSC"
type input "Mediterranean Shipping Company"
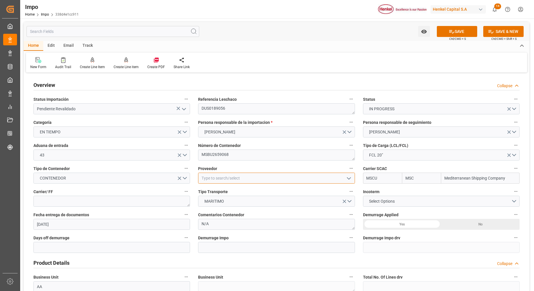
click at [272, 174] on input at bounding box center [276, 177] width 157 height 11
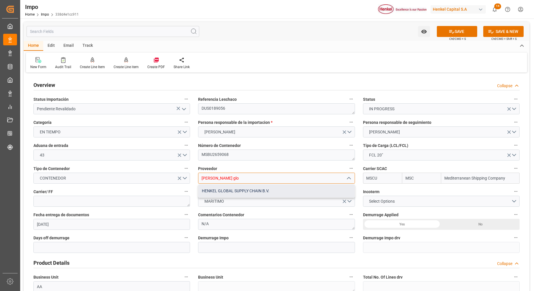
click at [265, 189] on div "HENKEL GLOBAL SUPPLY CHAIN B.V." at bounding box center [276, 190] width 156 height 13
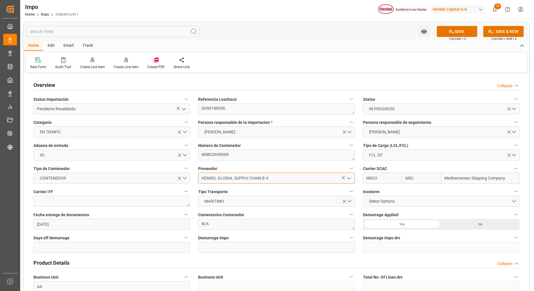
type input "HENKEL GLOBAL SUPPLY CHAIN B.V."
click at [413, 200] on button "Select Options" at bounding box center [441, 200] width 157 height 11
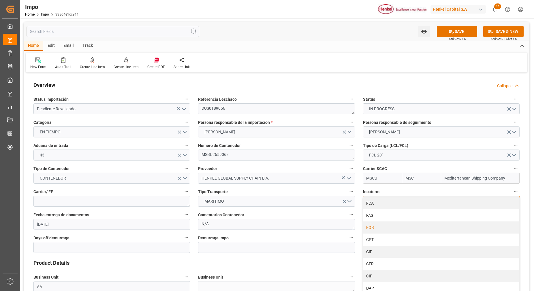
scroll to position [18, 0]
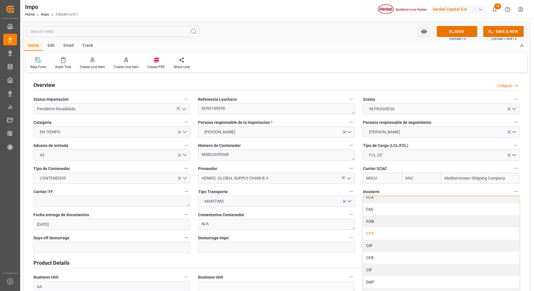
click at [377, 234] on div "CPT" at bounding box center [441, 233] width 156 height 12
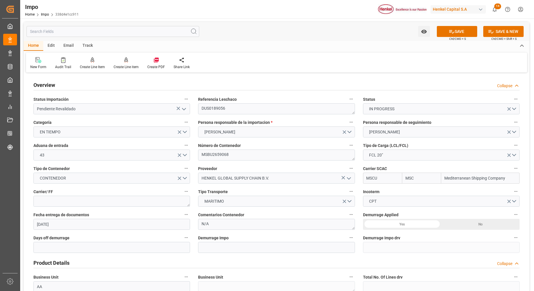
click at [469, 227] on div "No" at bounding box center [480, 223] width 78 height 11
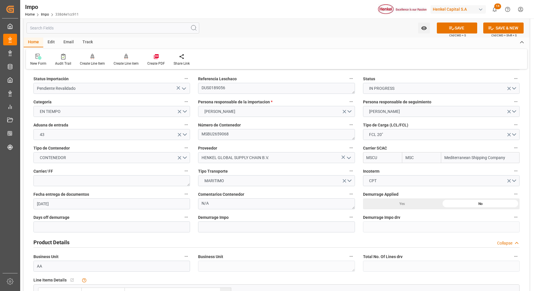
scroll to position [36, 0]
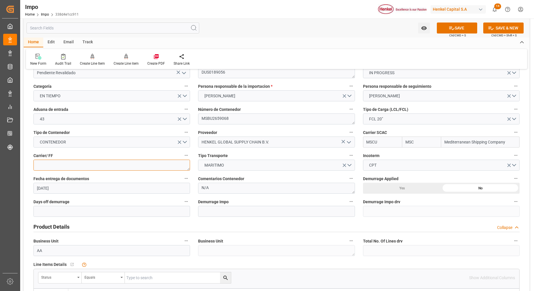
click at [103, 164] on textarea at bounding box center [111, 164] width 157 height 11
type textarea "DSV"
click at [241, 199] on label "Demurrage Impo" at bounding box center [276, 201] width 157 height 8
click at [347, 199] on button "Demurrage Impo" at bounding box center [350, 200] width 7 height 7
click at [320, 228] on div at bounding box center [267, 145] width 534 height 291
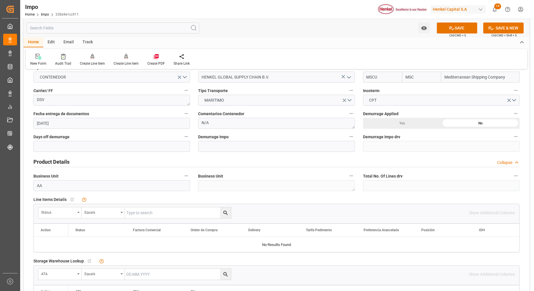
scroll to position [108, 0]
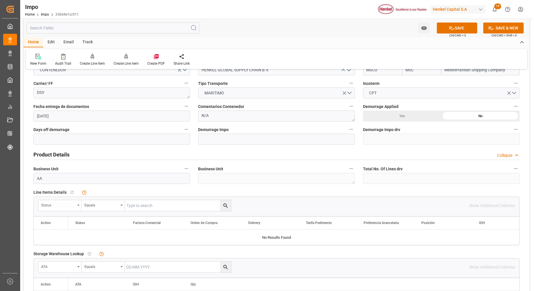
click at [78, 203] on div "Status" at bounding box center [59, 205] width 43 height 11
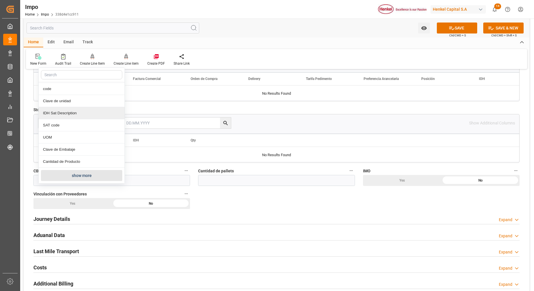
scroll to position [252, 0]
click at [80, 176] on button "show more" at bounding box center [81, 174] width 81 height 11
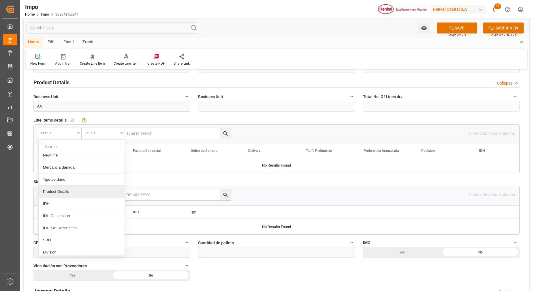
scroll to position [97, 0]
click at [66, 201] on div "Comentarios" at bounding box center [82, 207] width 86 height 12
click at [66, 201] on div "ATA Equals Show Additional Columns" at bounding box center [276, 194] width 485 height 17
click at [159, 130] on input "text" at bounding box center [178, 133] width 106 height 11
paste input "MSBU2659068"
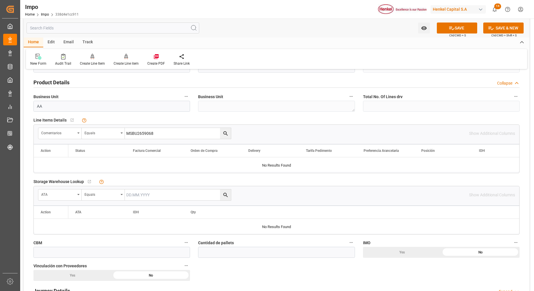
click at [229, 131] on button "search button" at bounding box center [225, 133] width 11 height 11
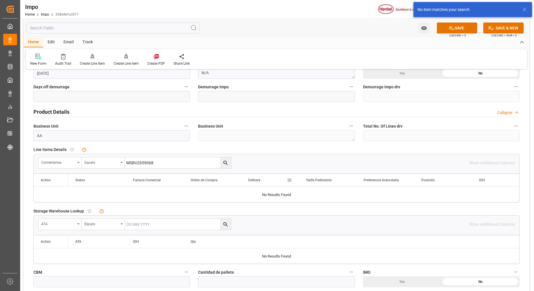
scroll to position [108, 0]
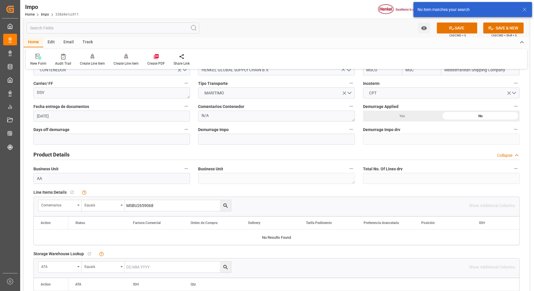
click at [191, 204] on input "MSBU2659068" at bounding box center [178, 205] width 106 height 11
type input "MSBU2659068"
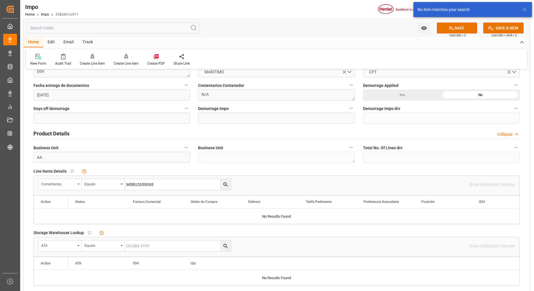
scroll to position [144, 0]
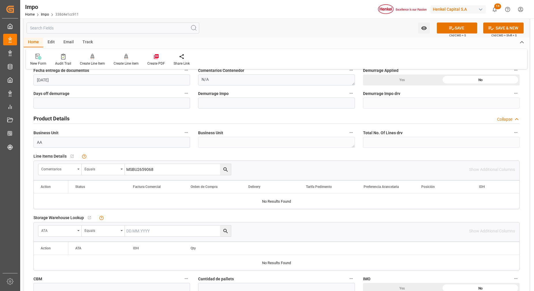
click at [135, 170] on input "MSBU2659068" at bounding box center [178, 169] width 106 height 11
paste input "MSBU2659068"
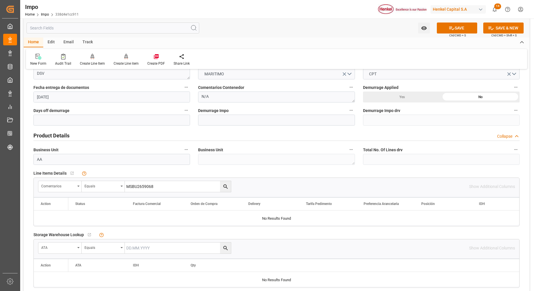
scroll to position [0, 0]
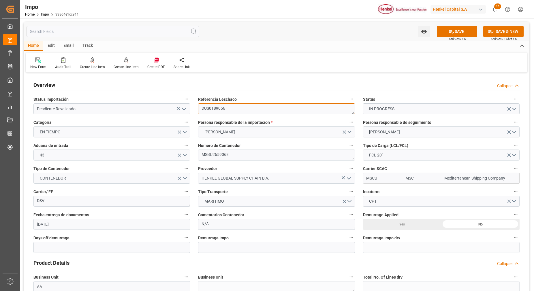
click at [213, 108] on textarea "DUS0189056" at bounding box center [276, 108] width 157 height 11
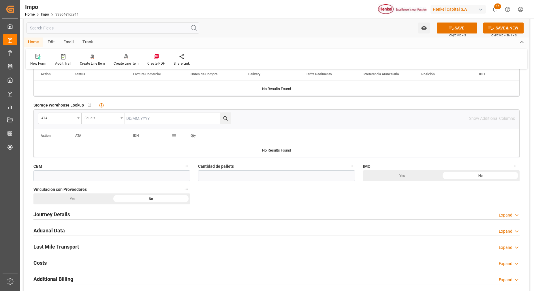
scroll to position [216, 0]
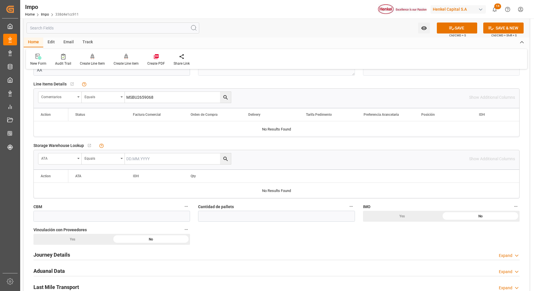
drag, startPoint x: 159, startPoint y: 100, endPoint x: 116, endPoint y: 103, distance: 42.8
click at [116, 103] on div "Comentarios Equals MSBU2659068" at bounding box center [134, 97] width 193 height 12
paste input "DUS0189056"
click at [225, 96] on icon "search button" at bounding box center [226, 97] width 6 height 6
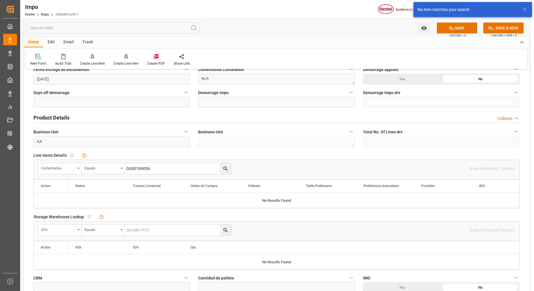
scroll to position [144, 0]
click at [191, 169] on input "DUS0189056" at bounding box center [178, 169] width 106 height 11
type input "DUS0189056"
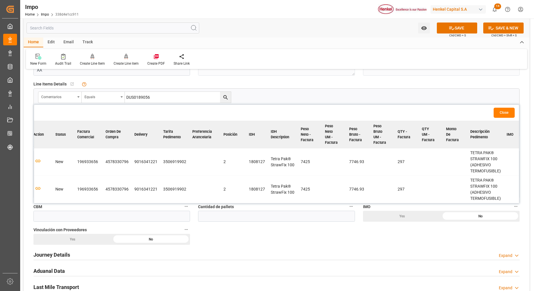
scroll to position [0, 0]
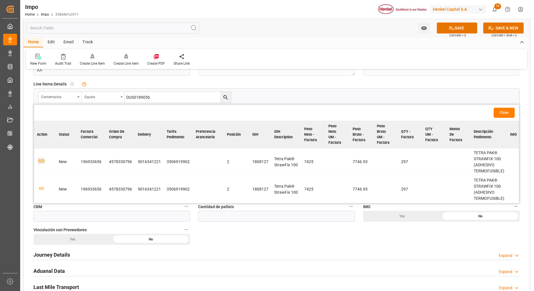
click at [42, 162] on icon "button" at bounding box center [41, 160] width 6 height 3
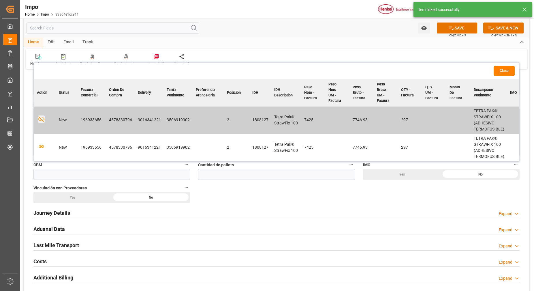
scroll to position [288, 0]
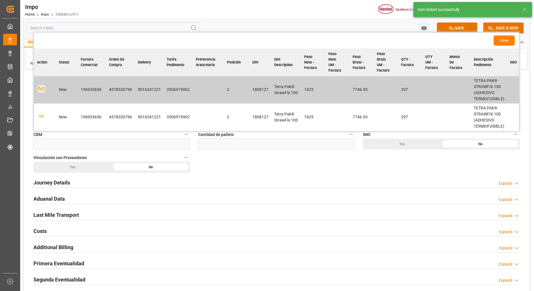
click at [88, 168] on div "Yes" at bounding box center [72, 166] width 78 height 11
click at [96, 150] on div "CBM" at bounding box center [111, 139] width 165 height 23
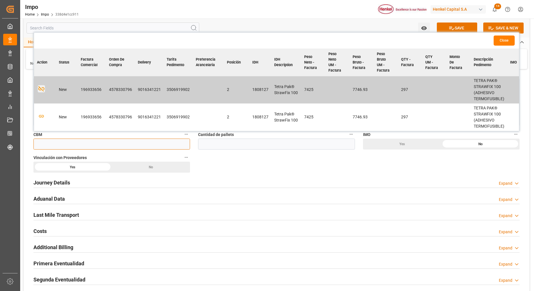
click at [98, 146] on input "text" at bounding box center [111, 143] width 157 height 11
drag, startPoint x: 500, startPoint y: 40, endPoint x: 464, endPoint y: 74, distance: 49.4
click at [500, 40] on button "Close" at bounding box center [503, 40] width 21 height 10
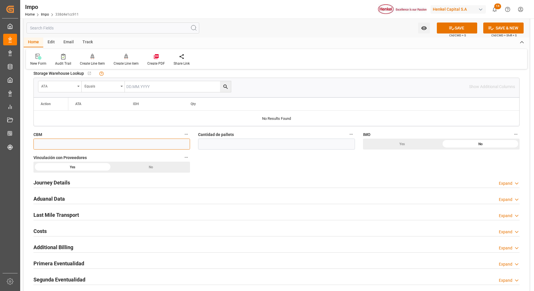
click at [101, 146] on input "text" at bounding box center [111, 143] width 157 height 11
type input "20"
click at [248, 193] on div "Aduanal Data Expand" at bounding box center [276, 198] width 486 height 11
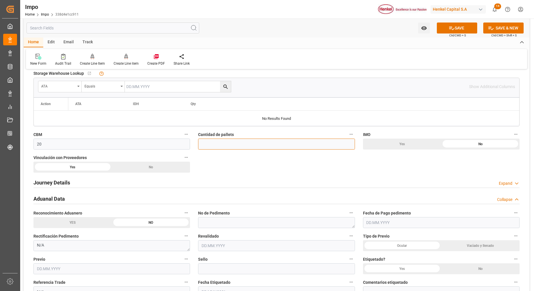
click at [248, 144] on input "text" at bounding box center [276, 143] width 157 height 11
type input "10"
click at [395, 165] on div "Overview Collapse Status Importación Pendiente Revalidado Referencia Leschaco D…" at bounding box center [277, 188] width 506 height 804
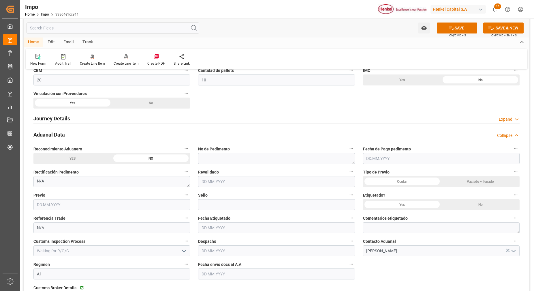
scroll to position [360, 0]
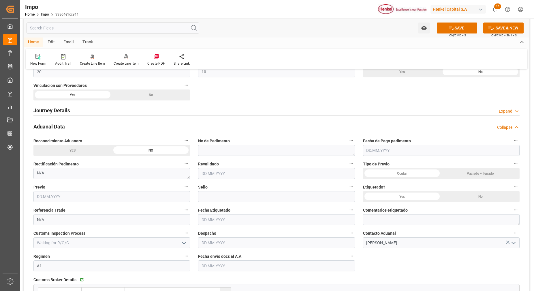
click at [54, 113] on h2 "Journey Details" at bounding box center [51, 110] width 37 height 8
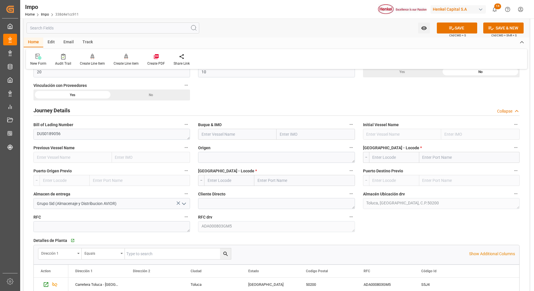
click at [282, 131] on input "text" at bounding box center [315, 134] width 78 height 11
paste input "MSC LUISA"
type input "MSC LUISA"
click at [315, 144] on div "9225677 - MSC Luisa" at bounding box center [309, 146] width 64 height 13
type input "MSC Luisa"
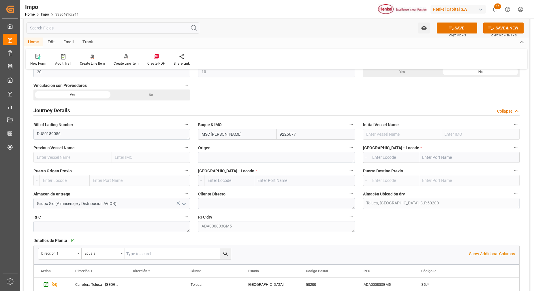
type input "9225677"
click at [315, 152] on textarea at bounding box center [276, 157] width 157 height 11
type textarea "AMSTERDAM"
click at [447, 159] on input "text" at bounding box center [469, 157] width 100 height 11
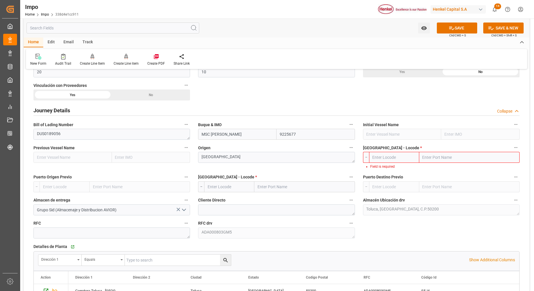
paste input "HAMBURG, GERMANY"
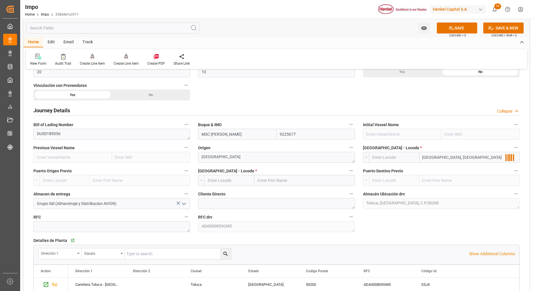
click at [442, 158] on input "HAMBURG, GERMANY" at bounding box center [469, 157] width 100 height 11
click at [462, 157] on input "HAMBURG, GERMANY" at bounding box center [469, 157] width 100 height 11
type input "HAMBURG"
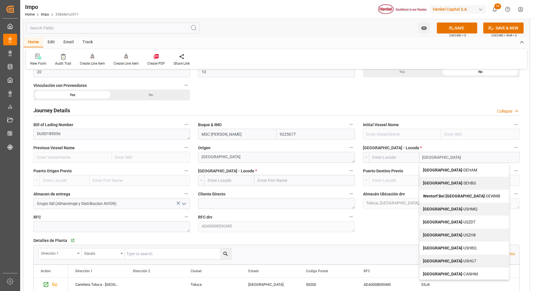
click at [462, 170] on div "Hamburg - DEHAM" at bounding box center [463, 169] width 89 height 13
type input "DEHAM"
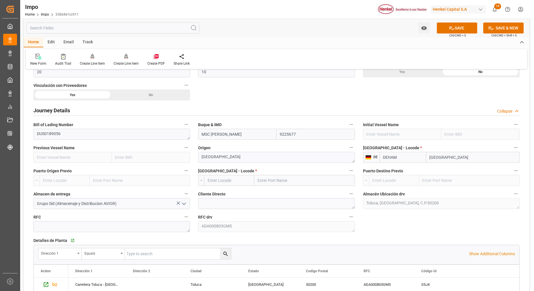
type input "Hamburg"
click at [276, 179] on input "text" at bounding box center [304, 180] width 100 height 11
type input "VERA"
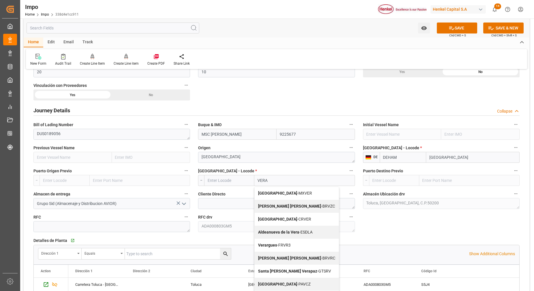
click at [278, 191] on span "Veracruz - MXVER" at bounding box center [285, 193] width 54 height 5
type input "MXVER"
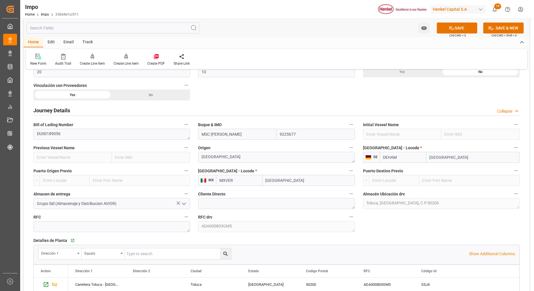
type input "[GEOGRAPHIC_DATA]"
click at [255, 206] on textarea at bounding box center [276, 203] width 157 height 11
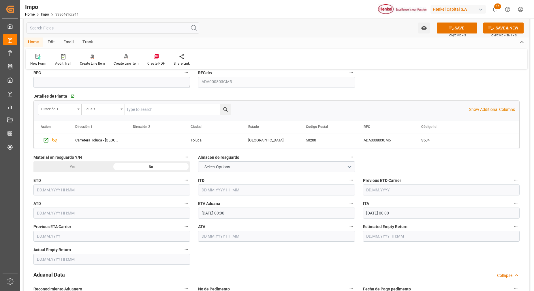
scroll to position [612, 0]
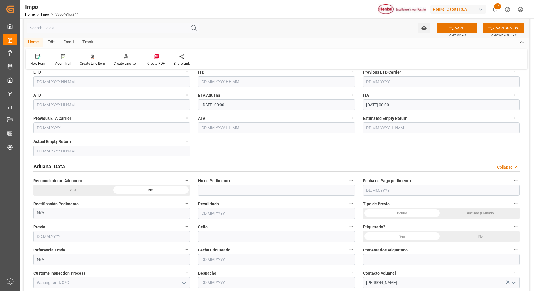
click at [60, 166] on h2 "Aduanal Data" at bounding box center [48, 166] width 31 height 8
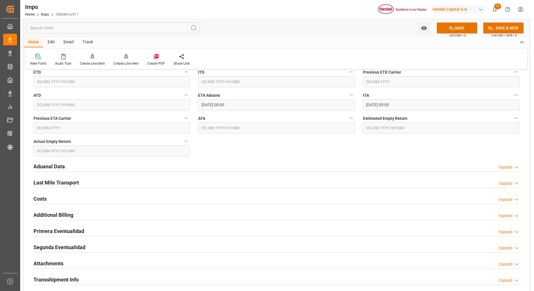
click at [51, 165] on h2 "Aduanal Data" at bounding box center [48, 166] width 31 height 8
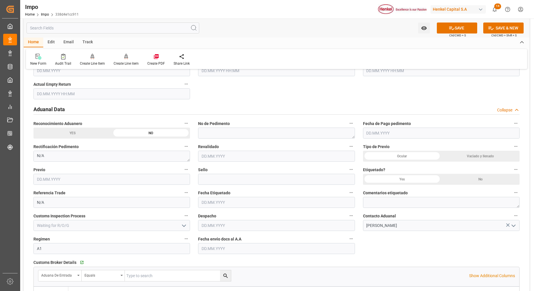
scroll to position [721, 0]
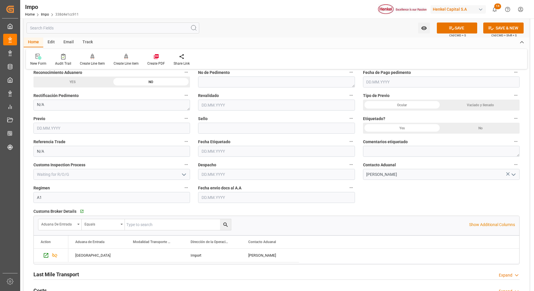
click at [243, 196] on input "text" at bounding box center [276, 197] width 157 height 11
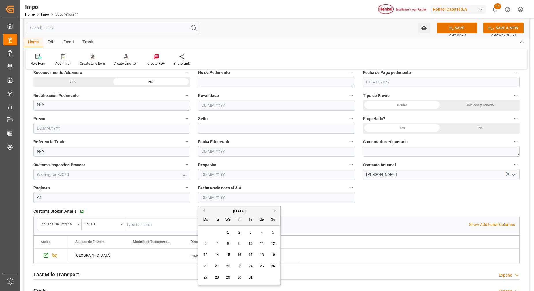
click at [249, 244] on span "10" at bounding box center [250, 243] width 4 height 4
type input "10.10.2025"
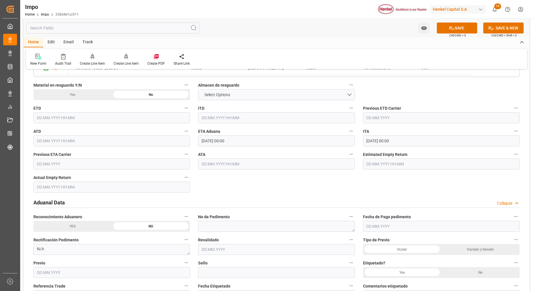
scroll to position [540, 0]
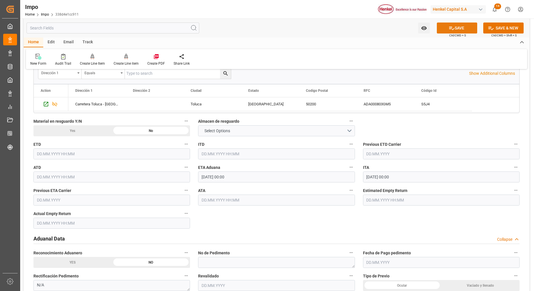
click at [446, 33] on button "SAVE" at bounding box center [457, 27] width 40 height 11
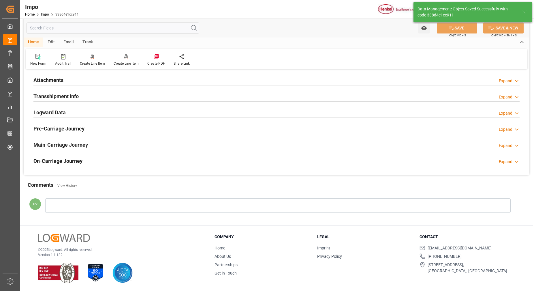
type textarea "DUS0189056"
type textarea "AA"
type input "0"
type input "1"
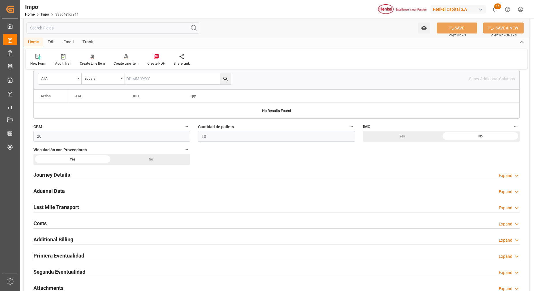
scroll to position [284, 0]
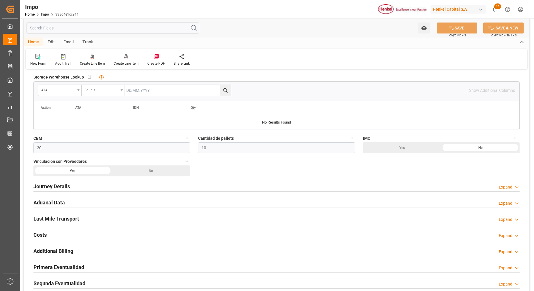
click at [52, 184] on h2 "Journey Details" at bounding box center [51, 186] width 37 height 8
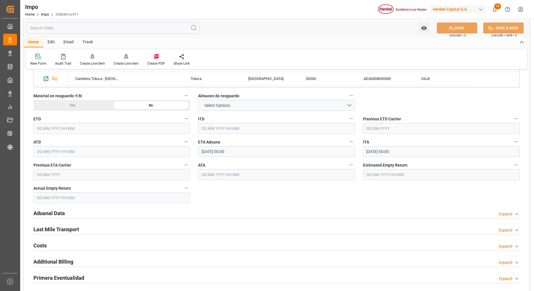
scroll to position [609, 0]
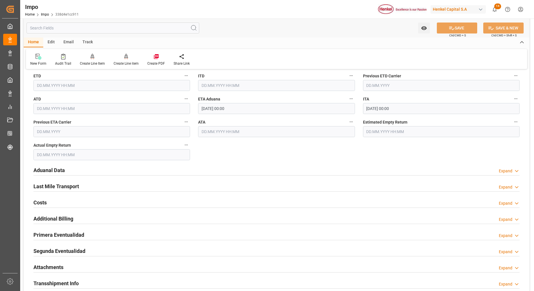
click at [54, 171] on h2 "Aduanal Data" at bounding box center [48, 170] width 31 height 8
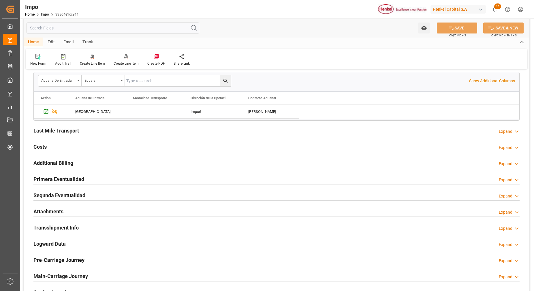
scroll to position [861, 0]
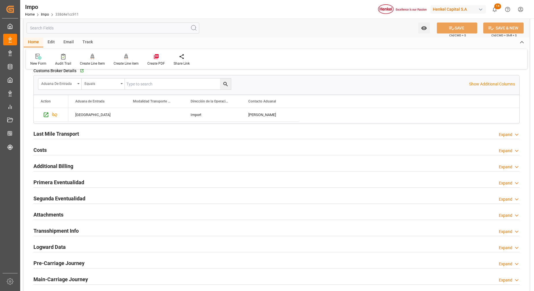
click at [52, 212] on h2 "Attachments" at bounding box center [48, 214] width 30 height 8
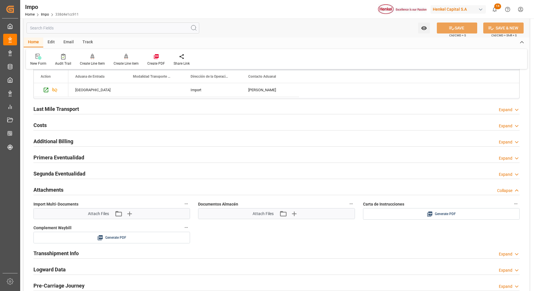
scroll to position [897, 0]
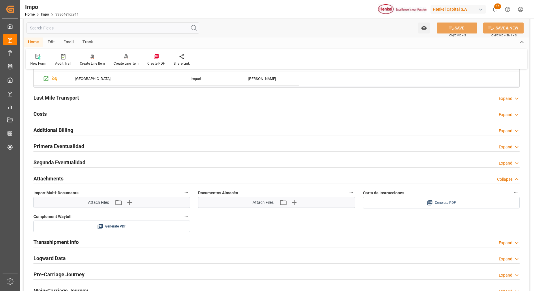
click at [401, 206] on div "Generate PDF" at bounding box center [441, 202] width 148 height 7
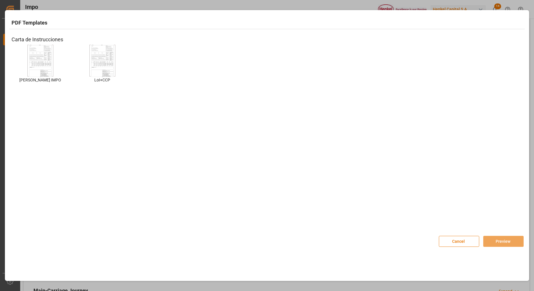
click at [43, 58] on img at bounding box center [40, 60] width 23 height 33
click at [43, 62] on img at bounding box center [40, 60] width 23 height 33
click at [491, 242] on button "Preview" at bounding box center [503, 240] width 40 height 11
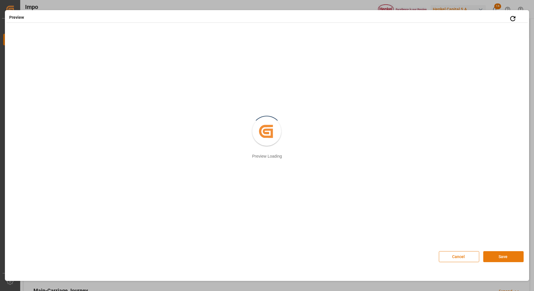
click at [489, 258] on button "Save" at bounding box center [503, 256] width 40 height 11
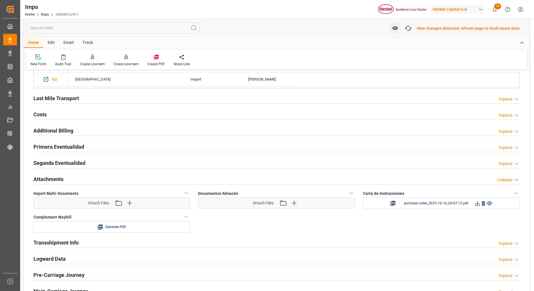
scroll to position [898, 0]
click at [408, 31] on icon "button" at bounding box center [408, 28] width 9 height 9
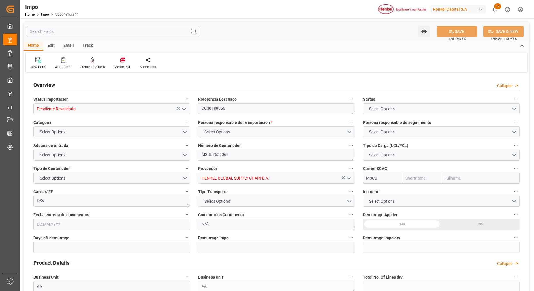
type input "MSC"
type input "Mediterranean Shipping Company"
type input "0"
type input "1"
type input "20"
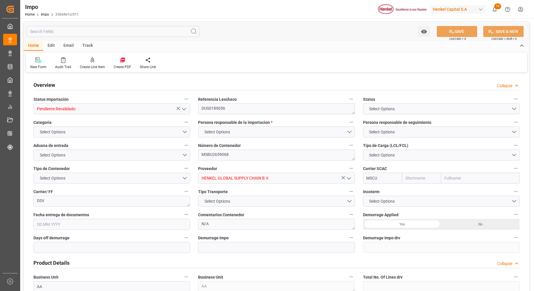
type input "10"
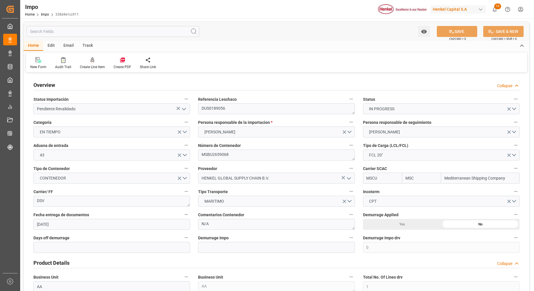
type input "[DATE]"
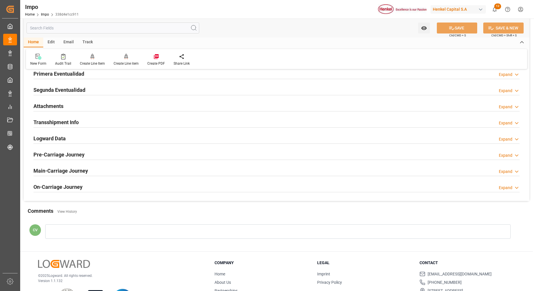
scroll to position [467, 0]
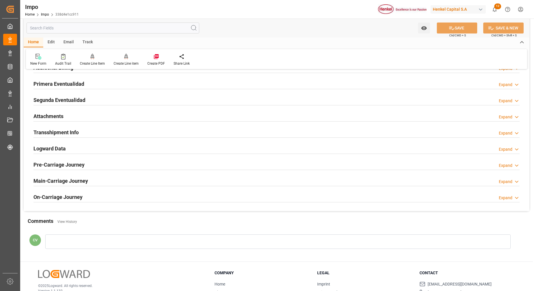
drag, startPoint x: 50, startPoint y: 114, endPoint x: 76, endPoint y: 123, distance: 27.3
click at [50, 114] on h2 "Attachments" at bounding box center [48, 116] width 30 height 8
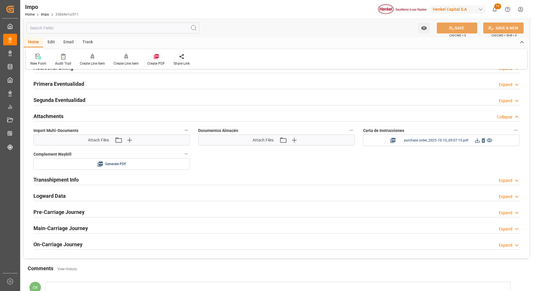
click at [477, 143] on icon at bounding box center [477, 140] width 6 height 6
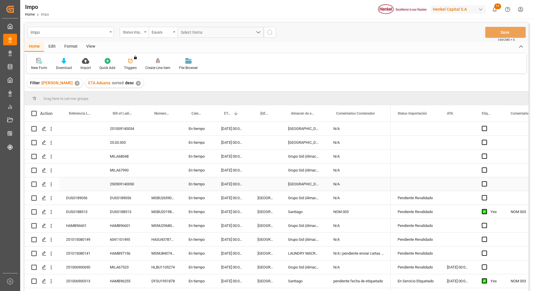
click at [125, 186] on div "250909140050" at bounding box center [124, 184] width 42 height 14
click at [125, 186] on input "250909140050" at bounding box center [124, 187] width 32 height 11
click at [178, 166] on div "Press SPACE to select this row." at bounding box center [162, 170] width 37 height 14
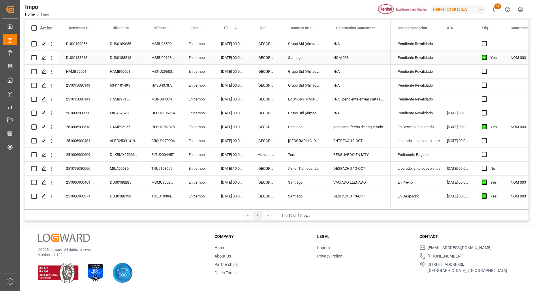
scroll to position [94, 0]
